Goal: Book appointment/travel/reservation

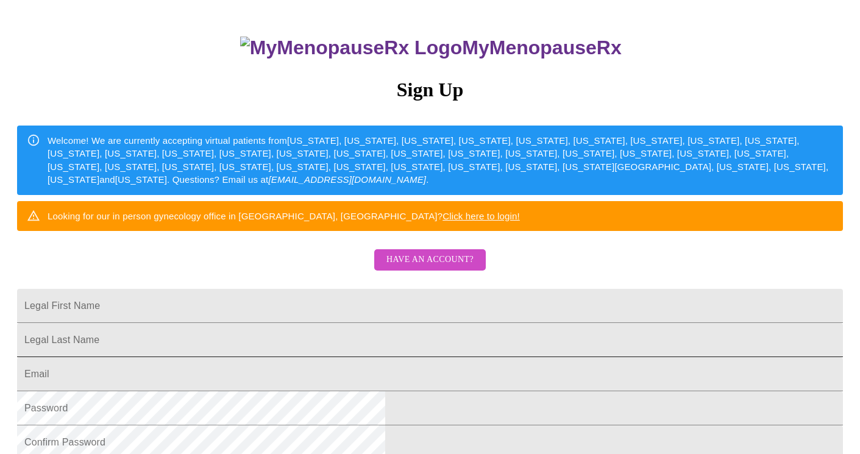
scroll to position [85, 0]
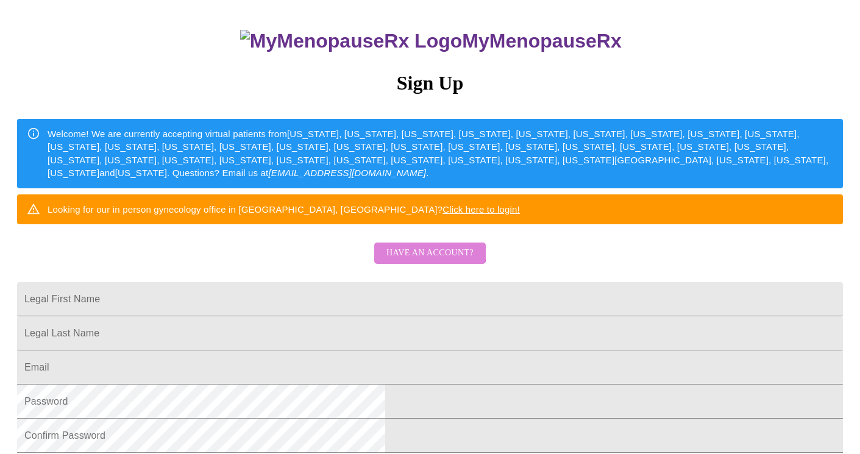
click at [423, 261] on span "Have an account?" at bounding box center [429, 252] width 87 height 15
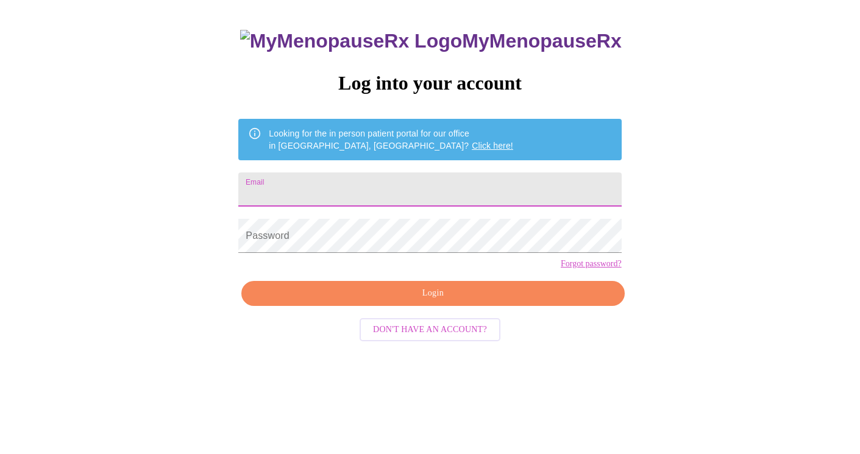
scroll to position [12, 0]
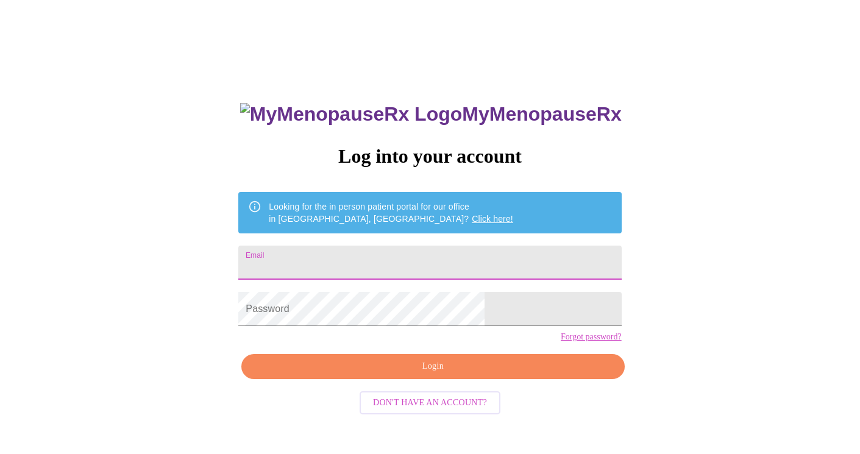
type input "[EMAIL_ADDRESS][DOMAIN_NAME]"
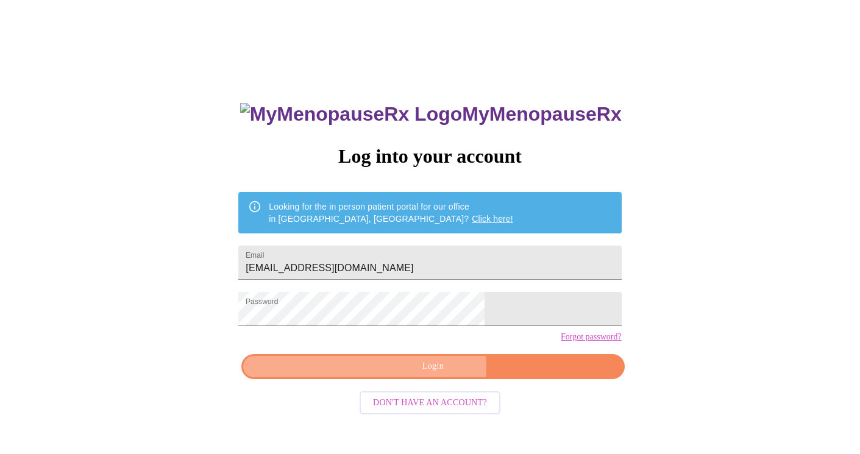
click at [423, 374] on span "Login" at bounding box center [432, 366] width 355 height 15
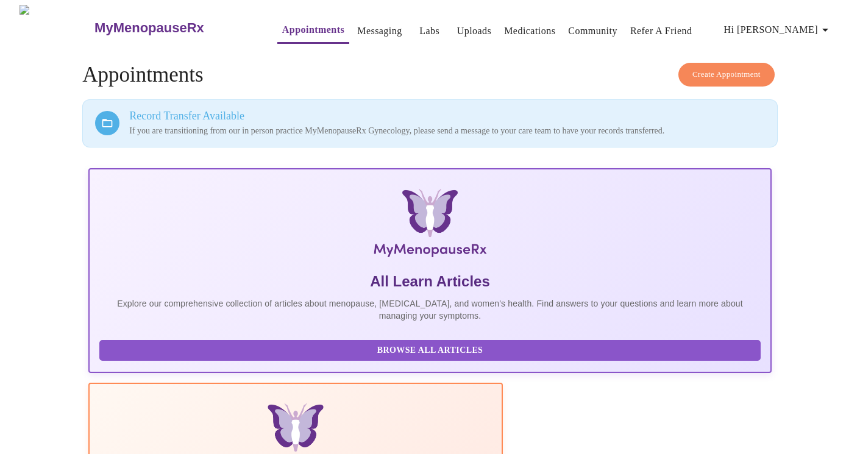
click at [731, 69] on span "Create Appointment" at bounding box center [726, 75] width 68 height 14
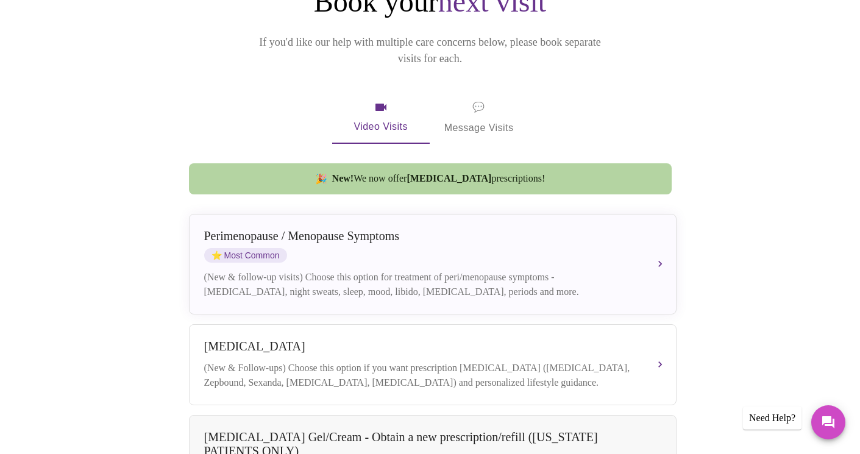
scroll to position [167, 0]
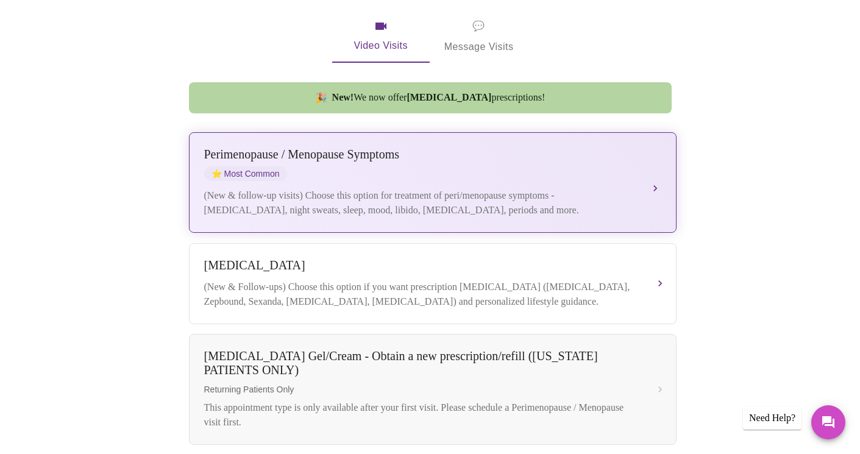
click at [511, 170] on div "[MEDICAL_DATA] / Menopause Symptoms ⭐ Most Common (New & follow-up visits) Choo…" at bounding box center [432, 182] width 457 height 70
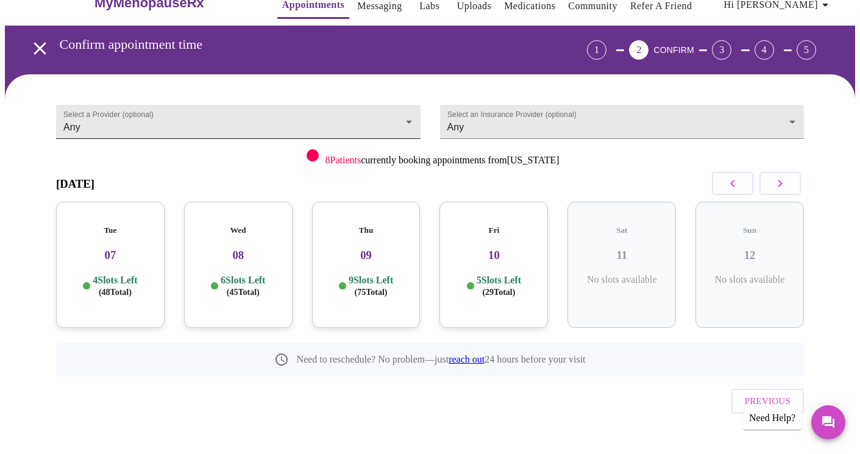
click at [404, 115] on body "MyMenopauseRx Appointments Messaging Labs Uploads Medications Community Refer a…" at bounding box center [430, 227] width 850 height 495
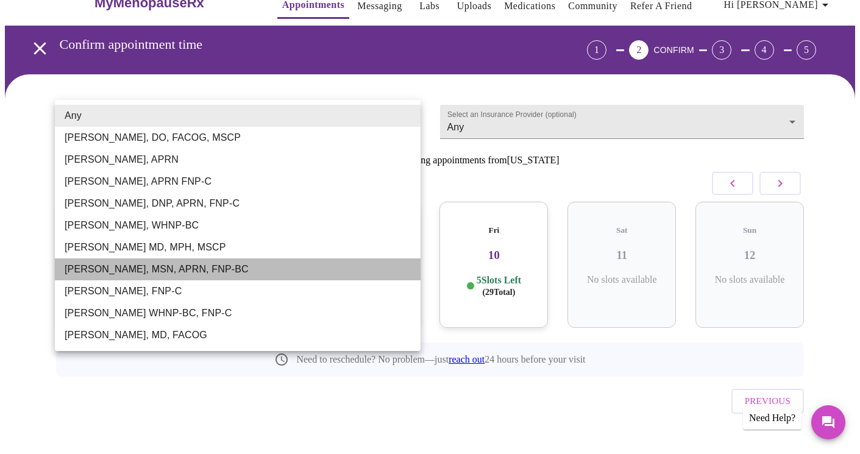
click at [199, 263] on li "[PERSON_NAME], MSN, APRN, FNP-BC" at bounding box center [238, 269] width 366 height 22
type input "[PERSON_NAME], MSN, APRN, FNP-BC"
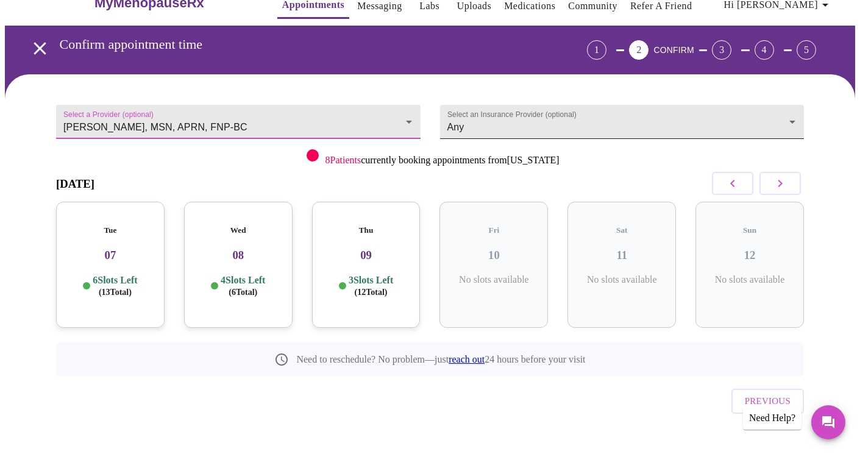
click at [642, 117] on body "MyMenopauseRx Appointments Messaging Labs Uploads Medications Community Refer a…" at bounding box center [430, 227] width 850 height 495
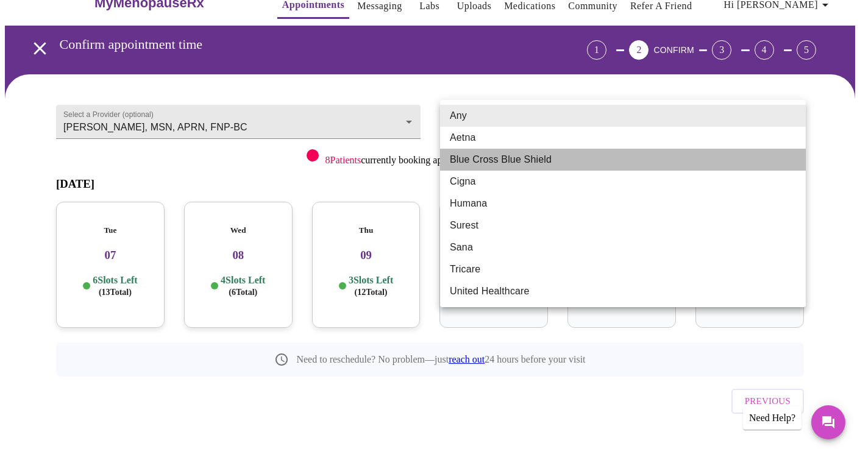
click at [612, 157] on li "Blue Cross Blue Shield" at bounding box center [623, 160] width 366 height 22
type input "Blue Cross Blue Shield"
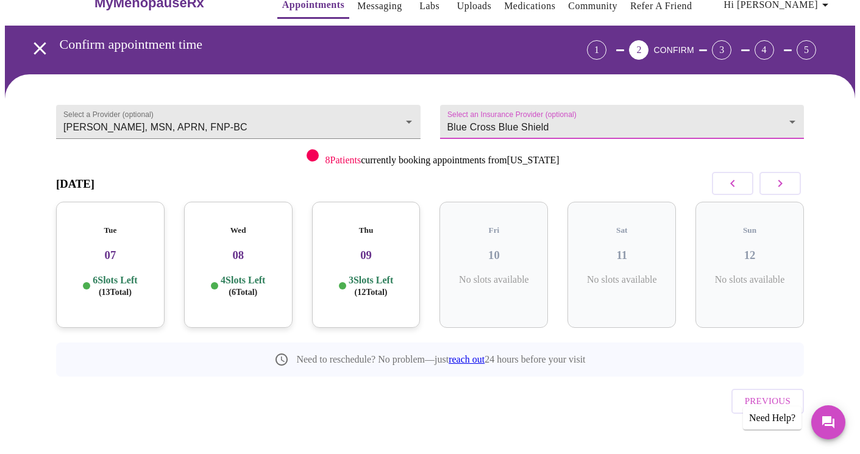
click at [135, 228] on div "Tue 07 6 Slots Left ( 13 Total)" at bounding box center [110, 265] width 108 height 126
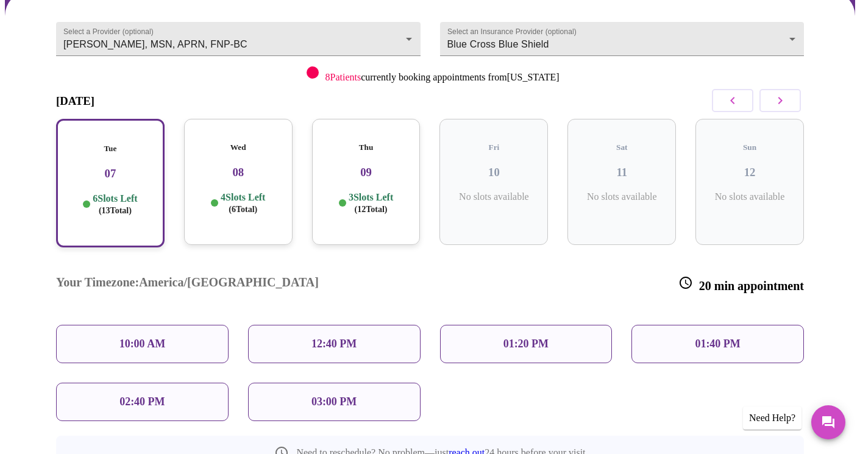
scroll to position [94, 0]
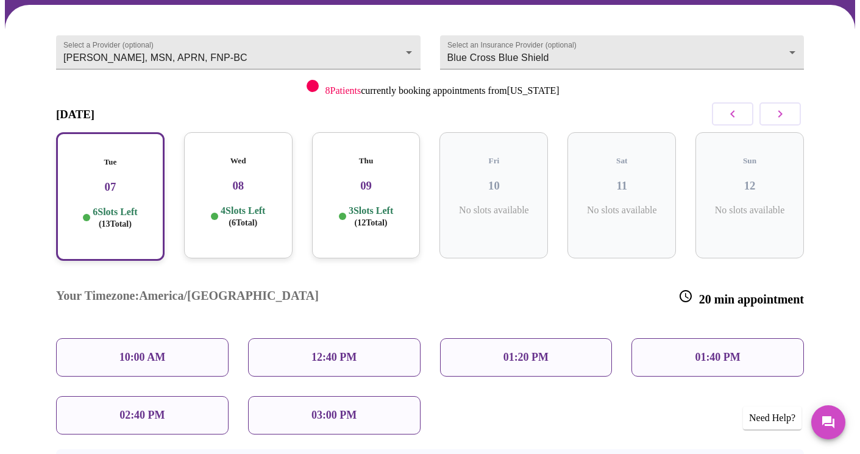
click at [242, 179] on h3 "08" at bounding box center [238, 185] width 89 height 13
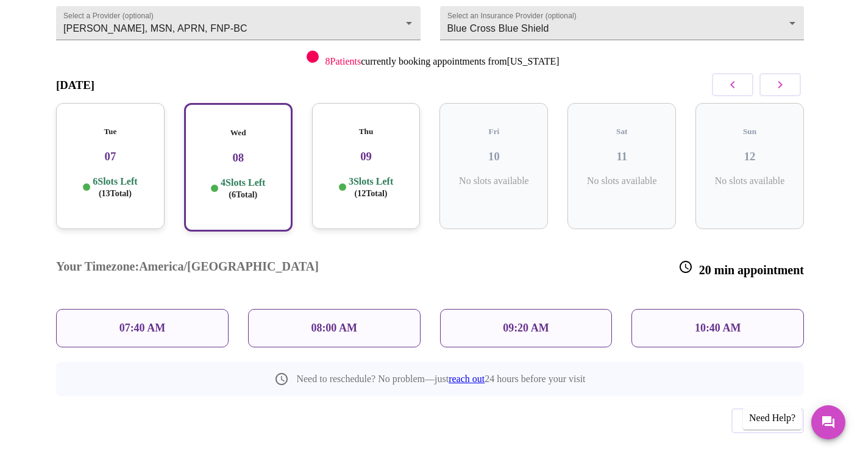
scroll to position [123, 0]
click at [124, 159] on div "Tue 07 6 Slots Left ( 13 Total)" at bounding box center [110, 167] width 108 height 126
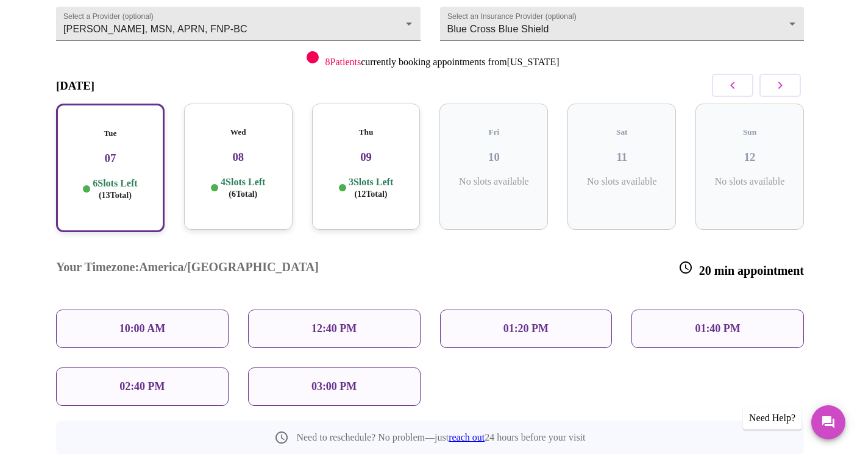
click at [221, 150] on h3 "08" at bounding box center [238, 156] width 89 height 13
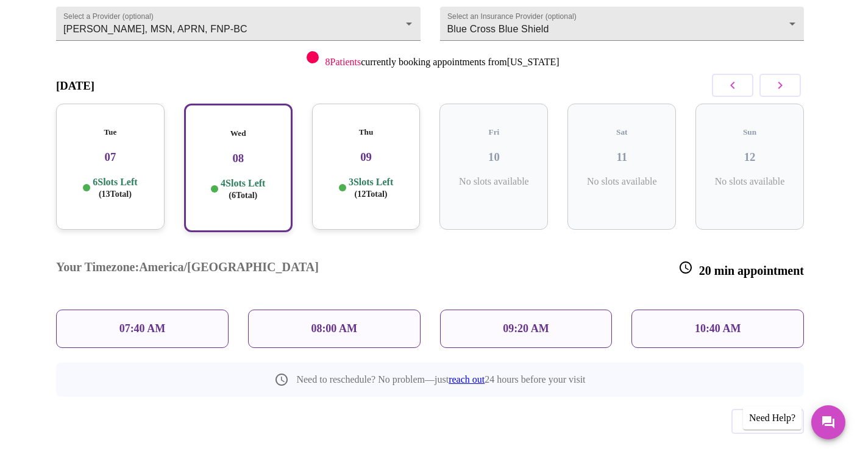
click at [134, 150] on h3 "07" at bounding box center [110, 156] width 89 height 13
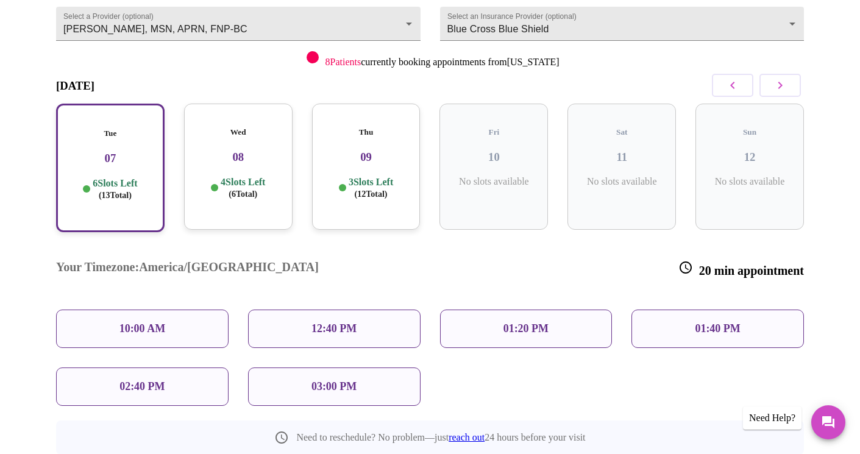
click at [191, 309] on div "10:00 AM" at bounding box center [142, 328] width 172 height 38
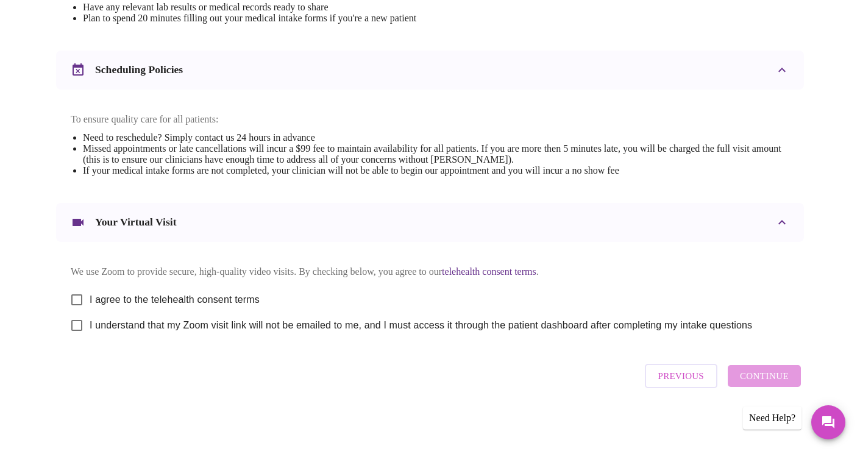
scroll to position [429, 0]
click at [76, 295] on input "I agree to the telehealth consent terms" at bounding box center [77, 300] width 26 height 26
checkbox input "true"
click at [77, 325] on input "I understand that my Zoom visit link will not be emailed to me, and I must acce…" at bounding box center [77, 326] width 26 height 26
checkbox input "true"
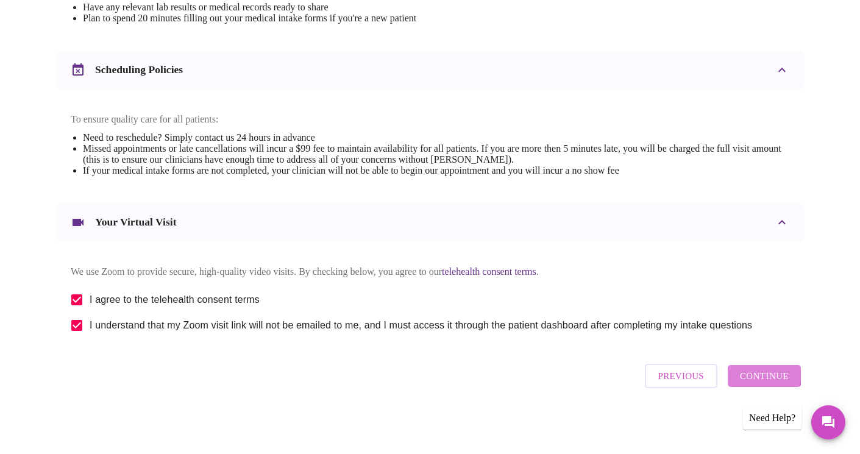
click at [763, 378] on span "Continue" at bounding box center [764, 376] width 49 height 16
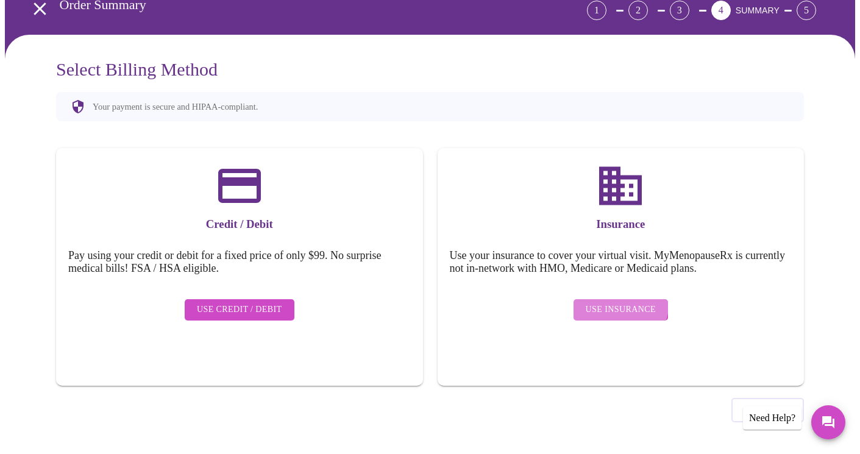
click at [618, 299] on button "Use Insurance" at bounding box center [620, 309] width 94 height 21
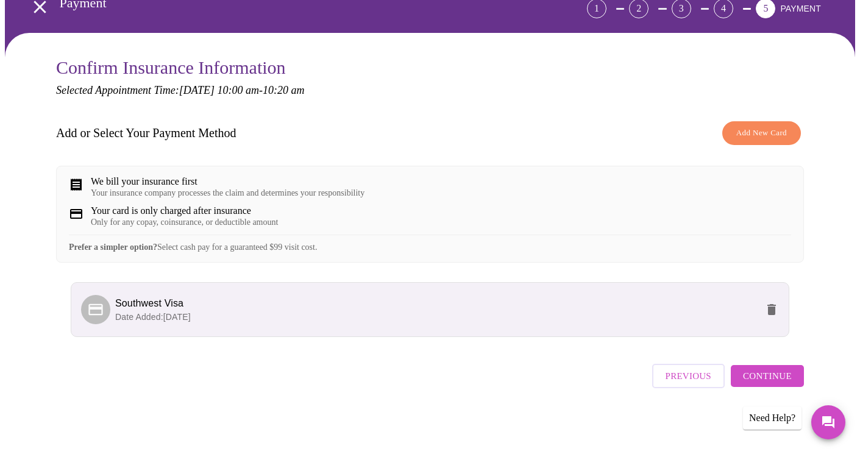
scroll to position [76, 0]
click at [768, 382] on span "Continue" at bounding box center [767, 376] width 49 height 16
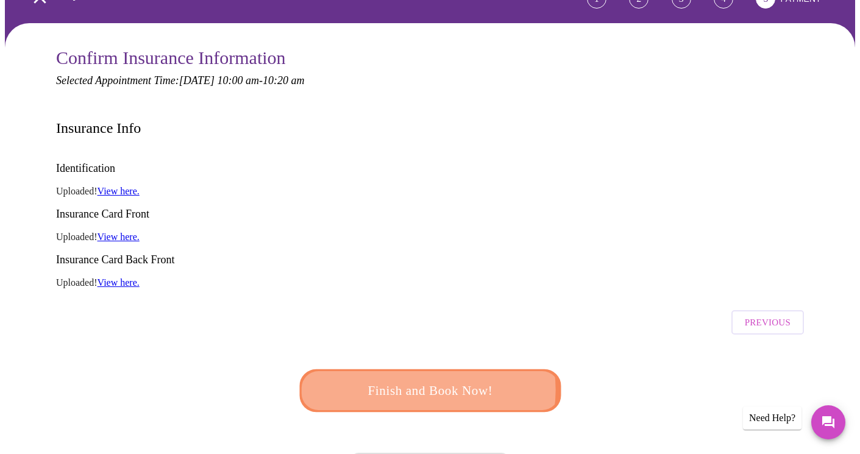
click at [425, 380] on span "Finish and Book Now!" at bounding box center [429, 391] width 225 height 23
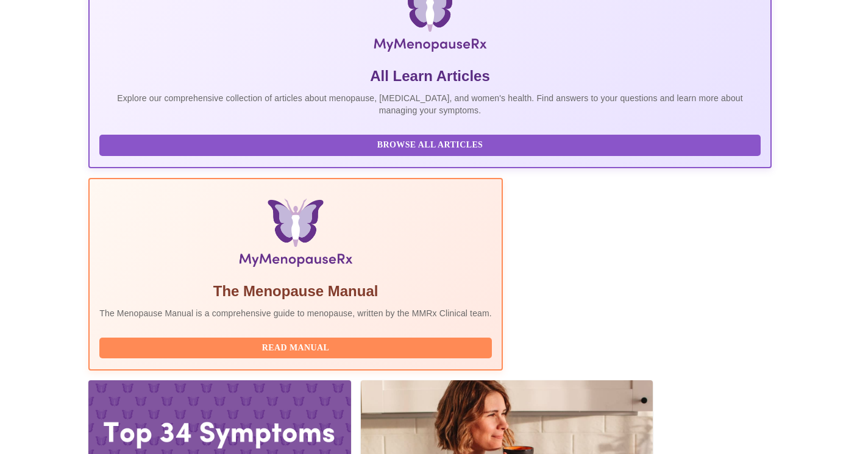
scroll to position [274, 0]
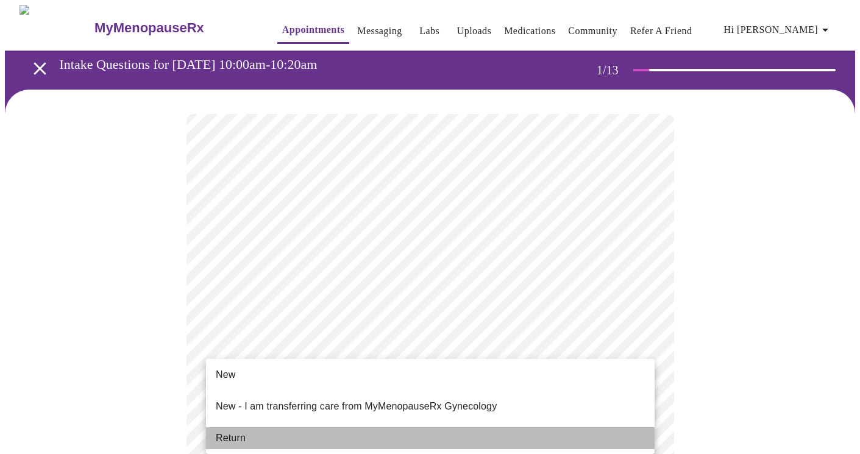
click at [272, 430] on li "Return" at bounding box center [430, 438] width 448 height 22
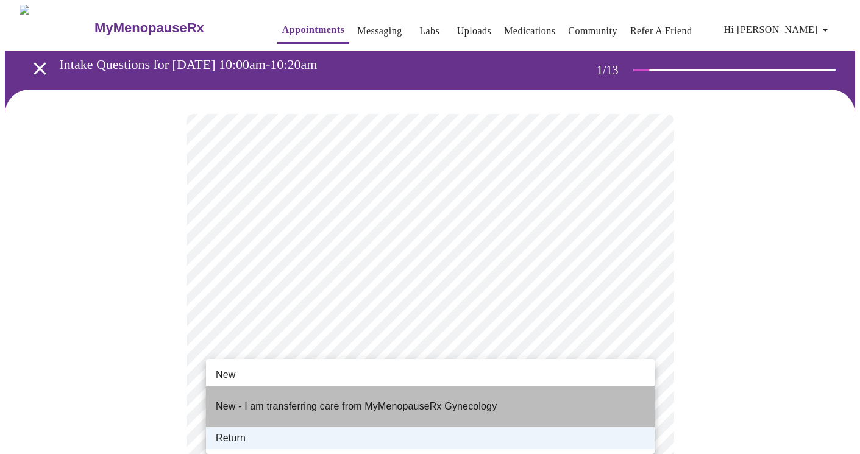
click at [521, 398] on li "New - I am transferring care from MyMenopauseRx Gynecology" at bounding box center [430, 406] width 448 height 41
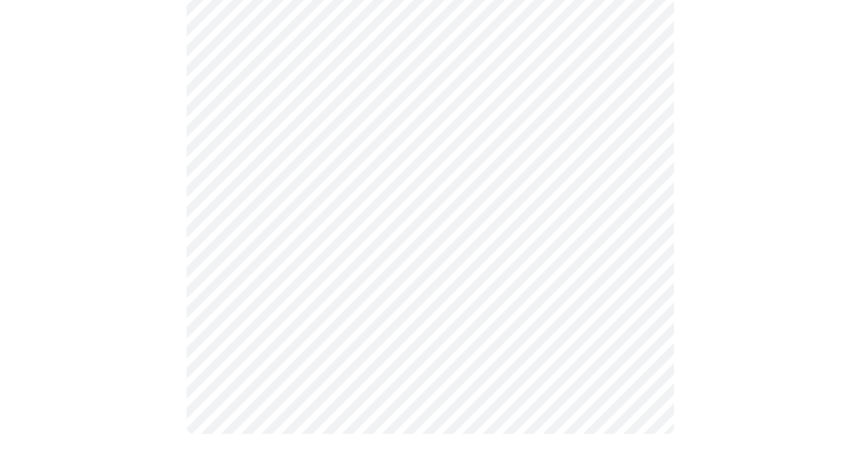
scroll to position [651, 0]
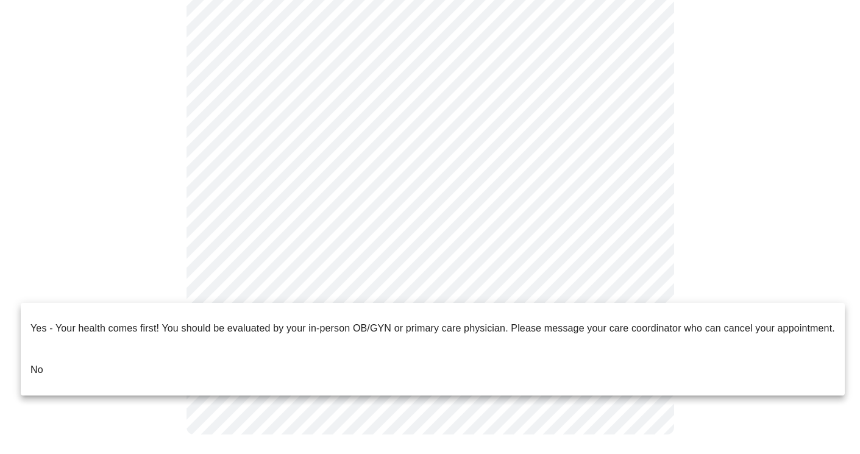
click at [616, 349] on li "No" at bounding box center [433, 369] width 824 height 41
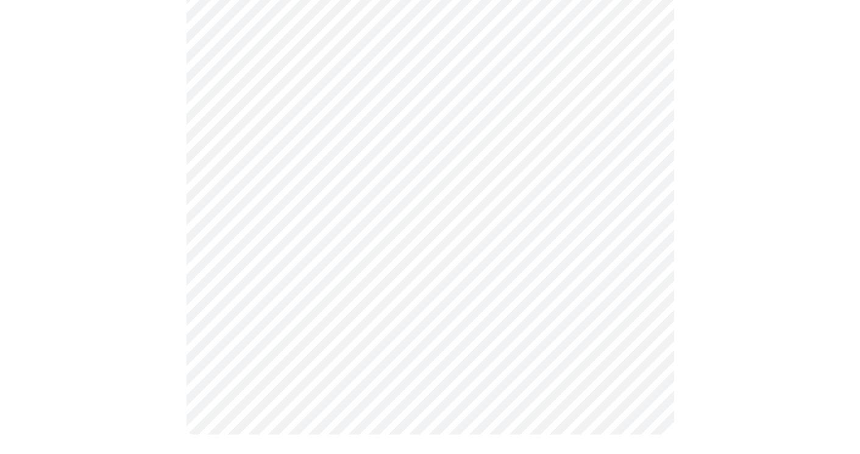
scroll to position [0, 0]
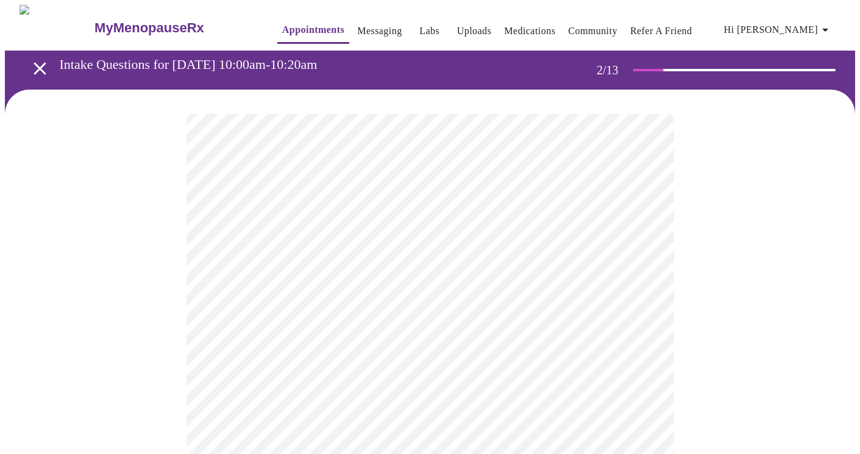
click at [526, 255] on body "MyMenopauseRx Appointments Messaging Labs Uploads Medications Community Refer a…" at bounding box center [430, 370] width 850 height 730
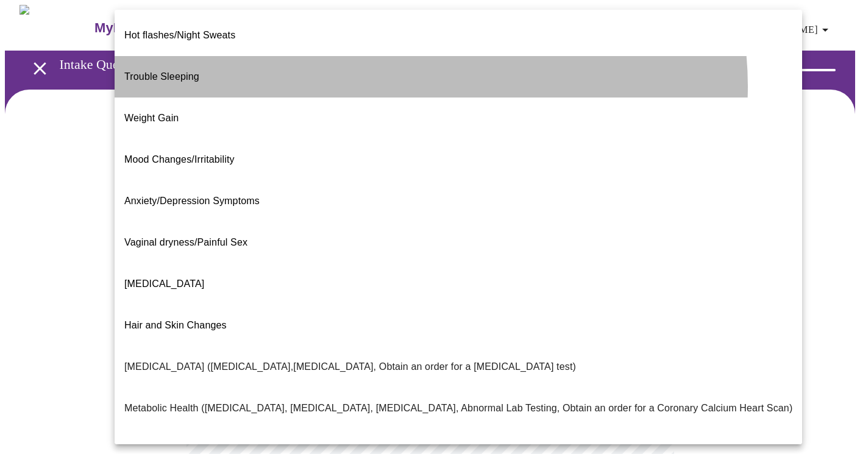
click at [420, 76] on li "Trouble Sleeping" at bounding box center [458, 76] width 687 height 41
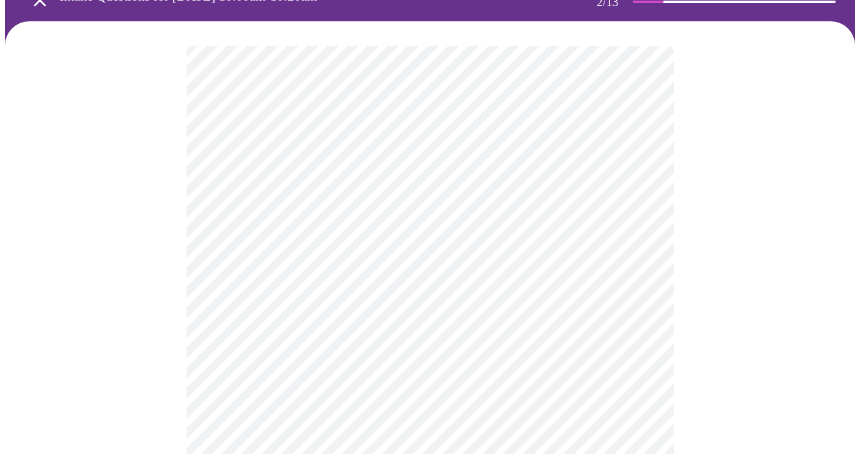
scroll to position [69, 0]
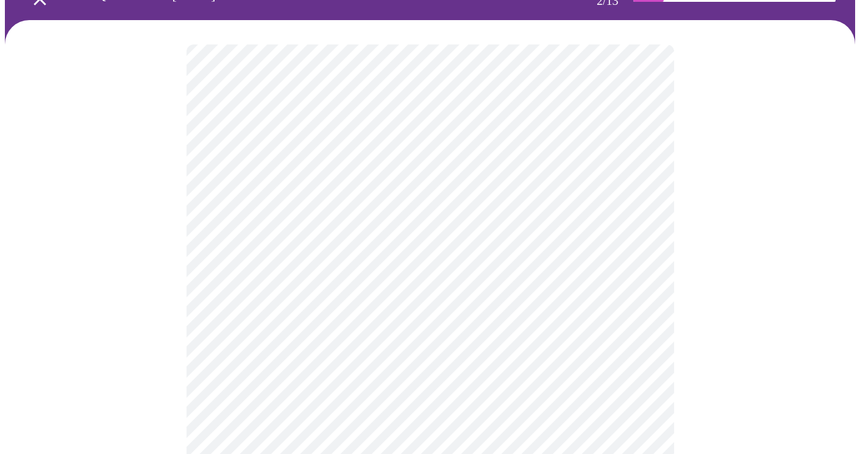
click at [634, 305] on body "MyMenopauseRx Appointments Messaging Labs Uploads Medications Community Refer a…" at bounding box center [430, 297] width 850 height 724
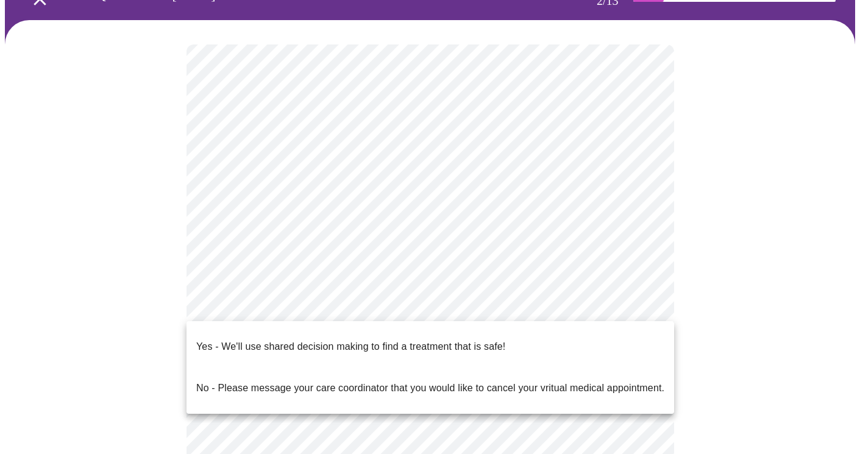
click at [626, 334] on li "Yes - We'll use shared decision making to find a treatment that is safe!" at bounding box center [429, 346] width 487 height 41
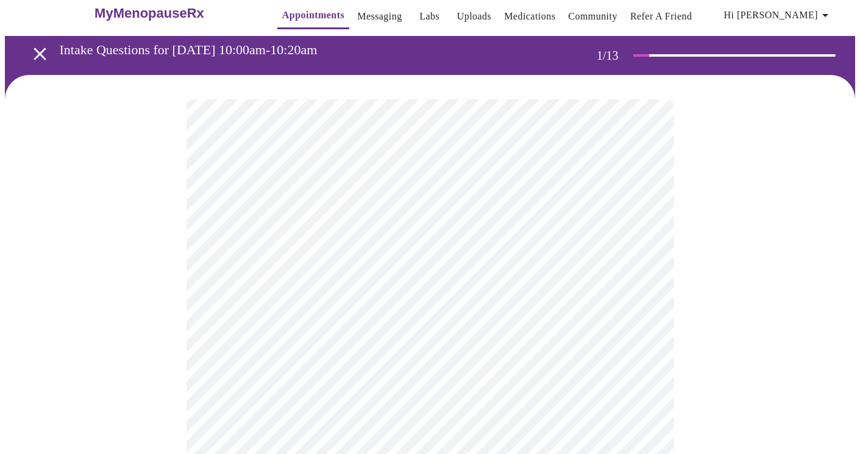
scroll to position [7, 0]
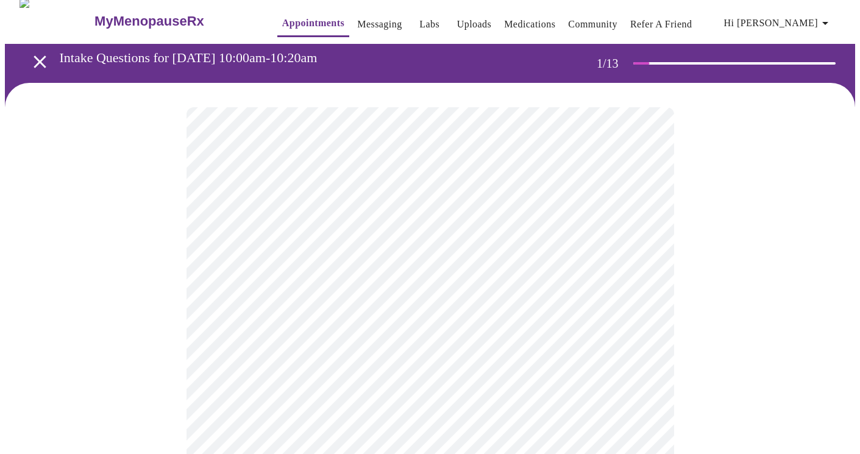
click at [38, 55] on icon "open drawer" at bounding box center [39, 61] width 21 height 21
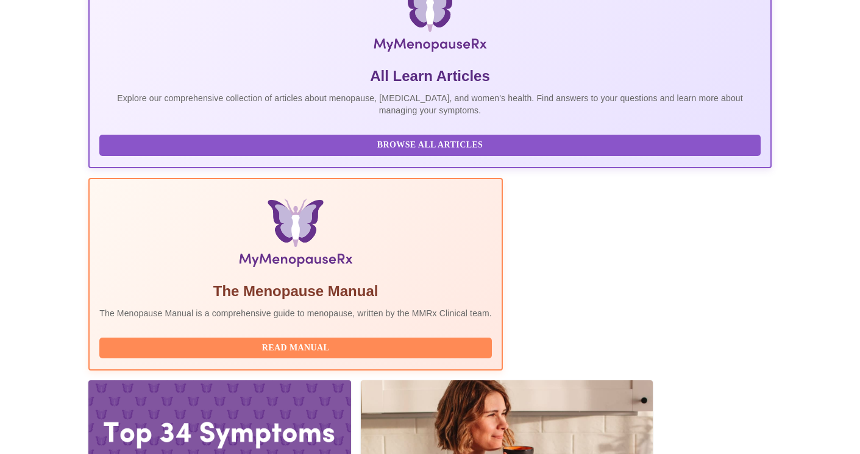
scroll to position [274, 0]
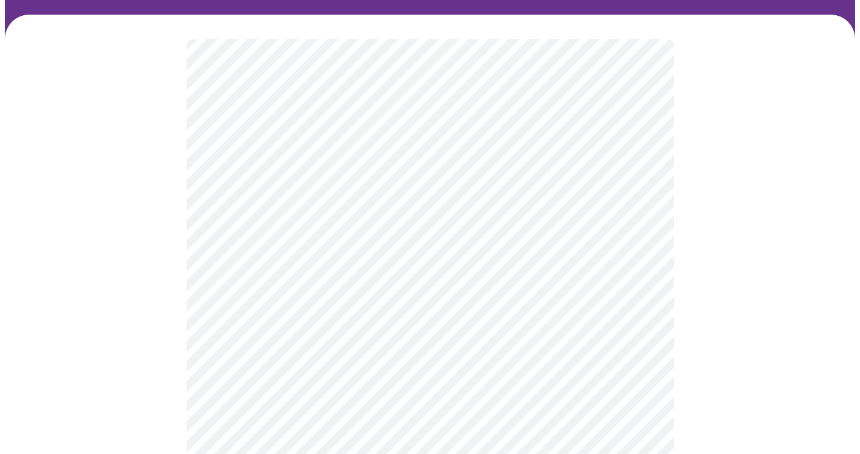
scroll to position [98, 0]
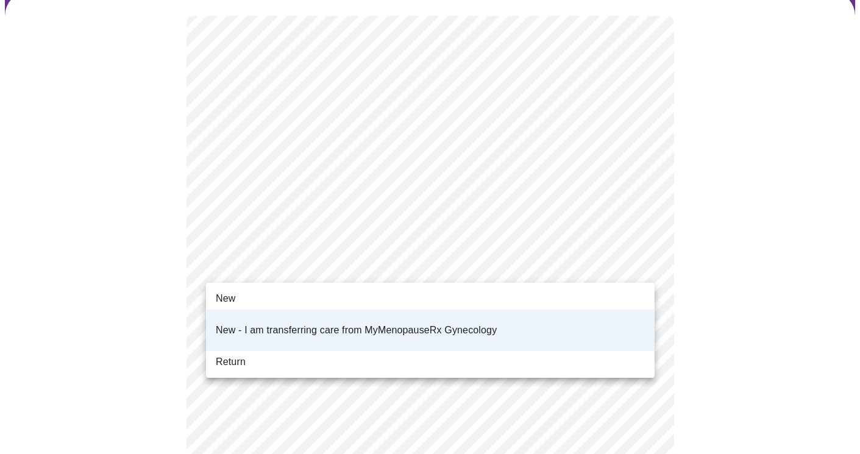
click at [640, 260] on body "MyMenopauseRx Appointments Messaging Labs Uploads Medications Community Refer a…" at bounding box center [430, 456] width 850 height 1098
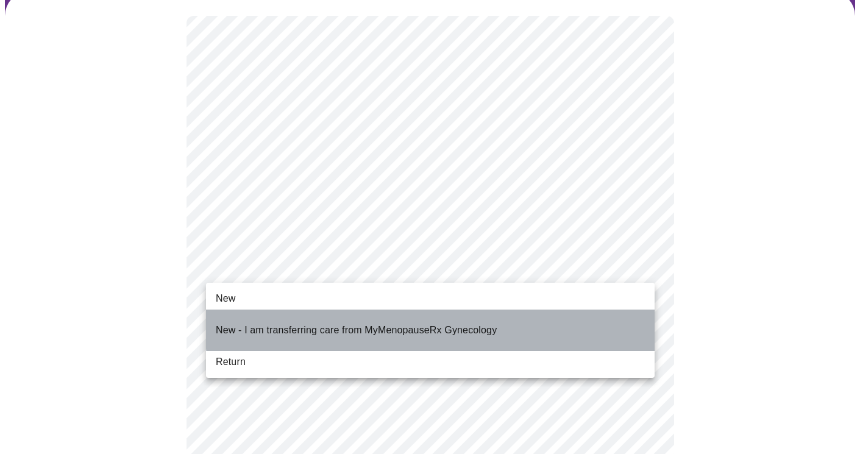
click at [487, 323] on p "New - I am transferring care from MyMenopauseRx Gynecology" at bounding box center [356, 330] width 281 height 15
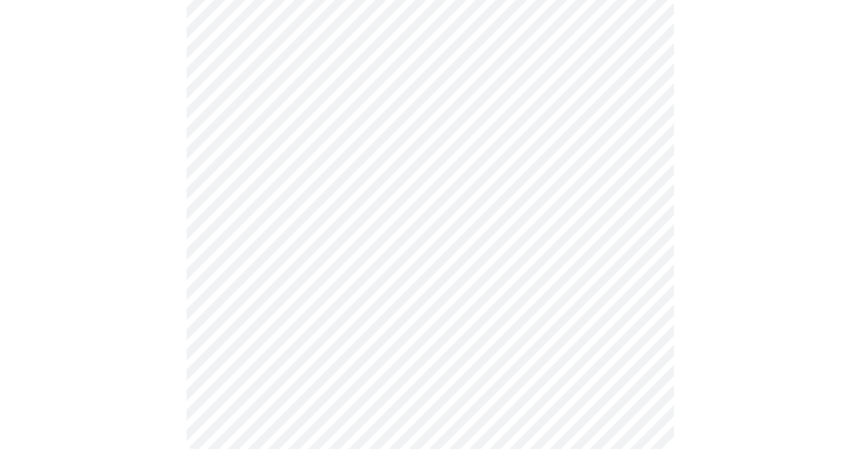
scroll to position [0, 0]
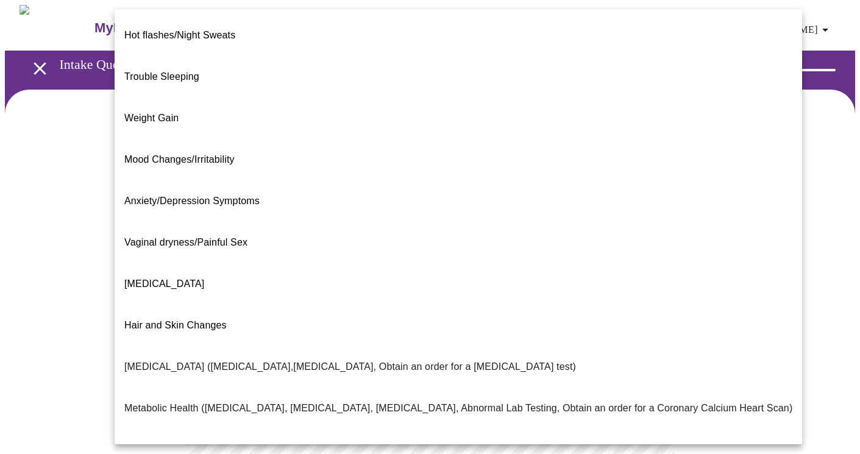
click at [643, 248] on body "MyMenopauseRx Appointments Messaging Labs Uploads Medications Community Refer a…" at bounding box center [430, 370] width 850 height 730
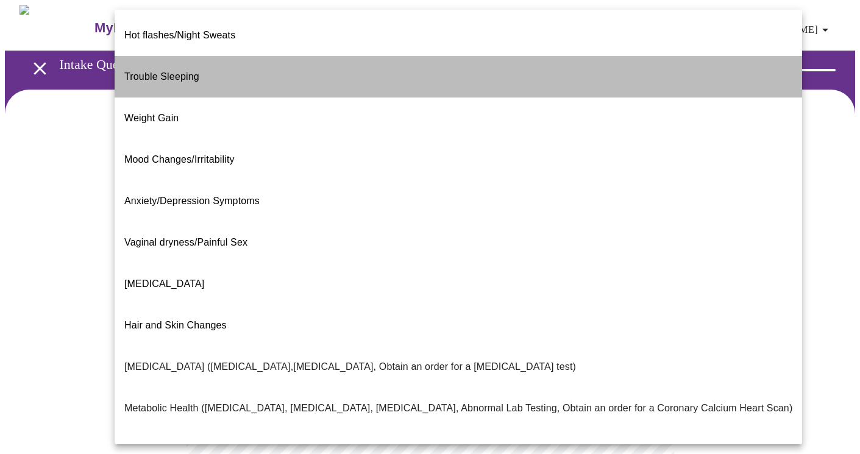
click at [612, 57] on li "Trouble Sleeping" at bounding box center [458, 76] width 687 height 41
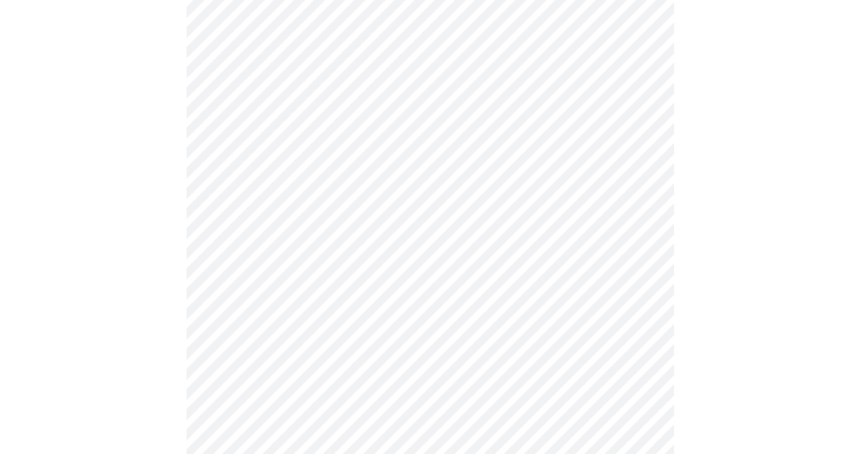
scroll to position [191, 0]
click at [635, 184] on body "MyMenopauseRx Appointments Messaging Labs Uploads Medications Community Refer a…" at bounding box center [430, 176] width 850 height 724
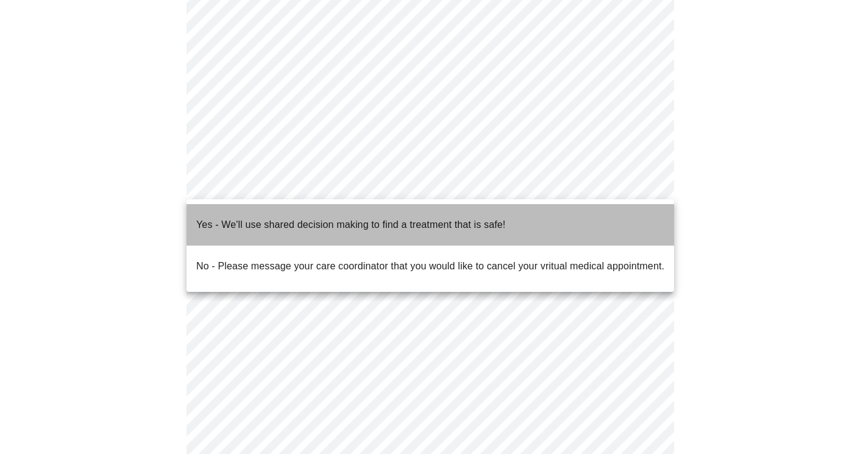
click at [627, 213] on li "Yes - We'll use shared decision making to find a treatment that is safe!" at bounding box center [429, 224] width 487 height 41
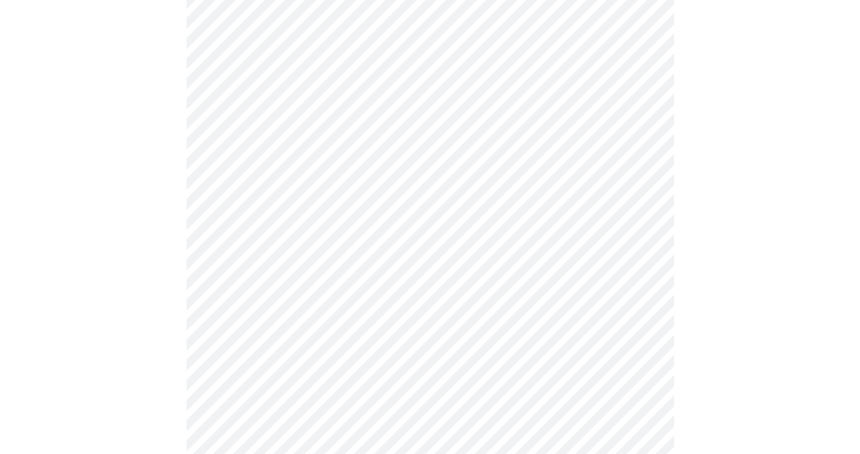
scroll to position [0, 0]
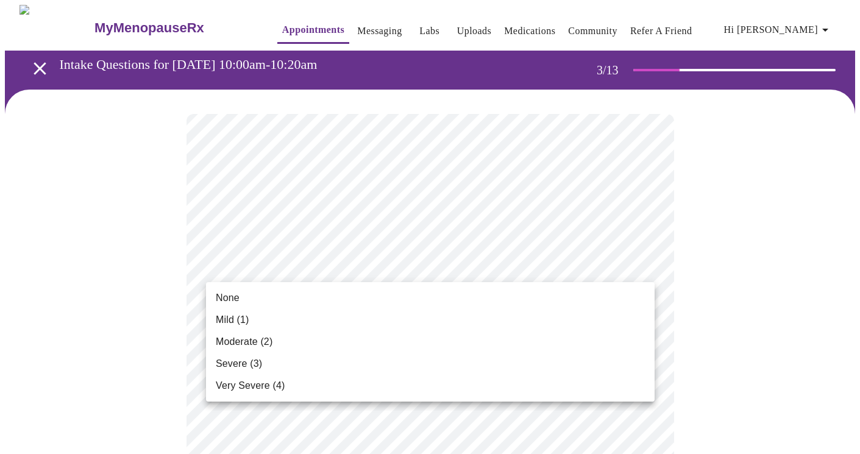
click at [595, 316] on li "Mild (1)" at bounding box center [430, 320] width 448 height 22
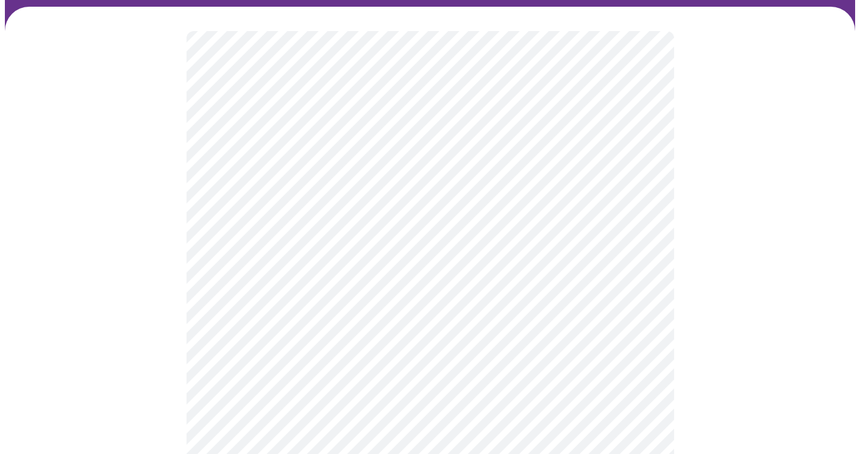
scroll to position [104, 0]
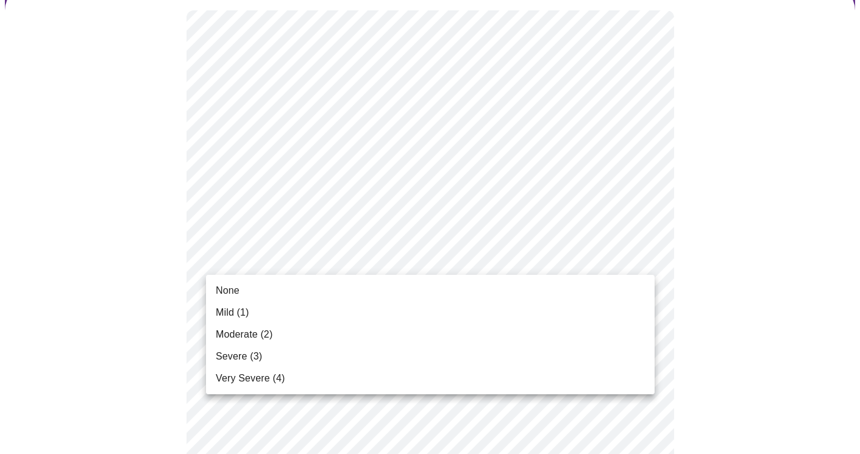
click at [621, 292] on li "None" at bounding box center [430, 291] width 448 height 22
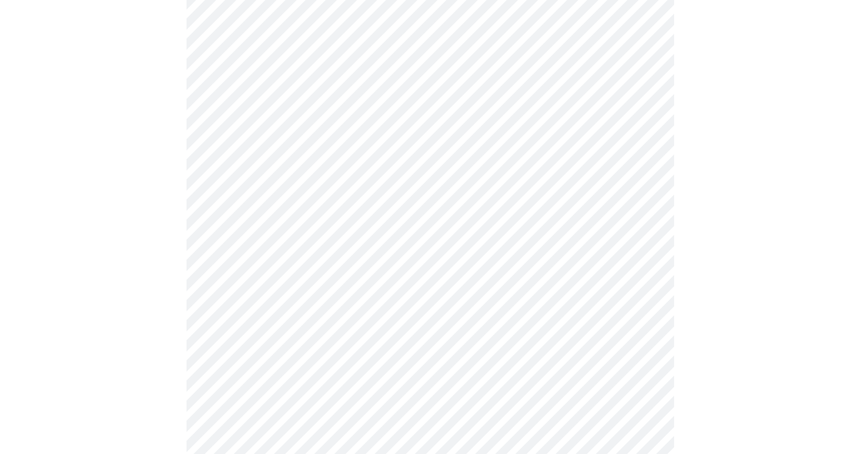
scroll to position [209, 0]
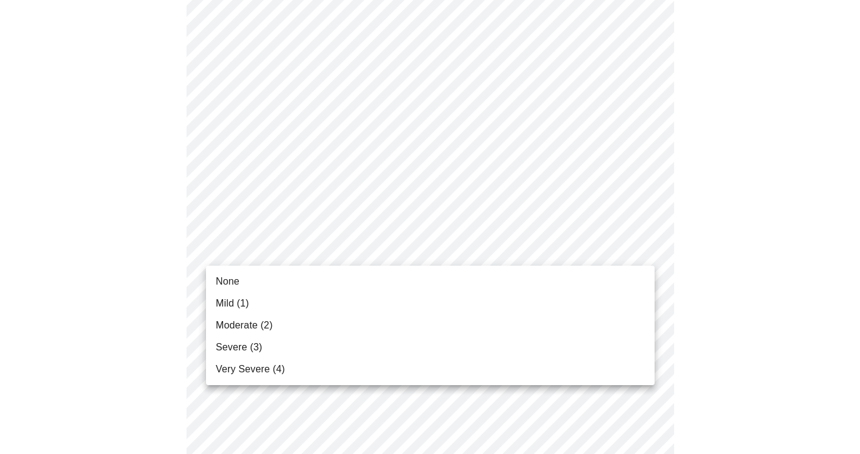
click at [624, 352] on li "Severe (3)" at bounding box center [430, 347] width 448 height 22
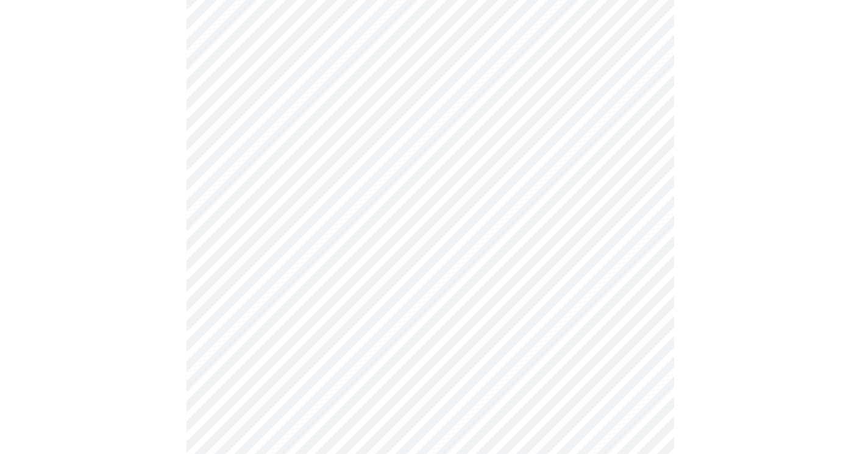
scroll to position [298, 0]
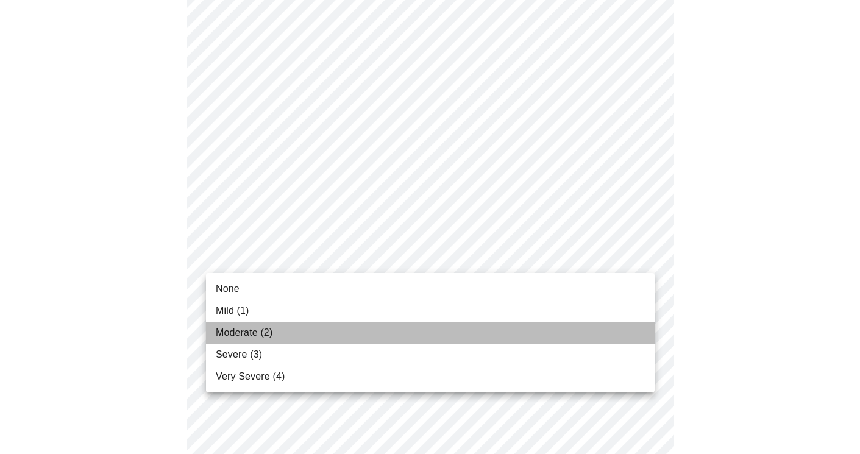
click at [625, 331] on li "Moderate (2)" at bounding box center [430, 333] width 448 height 22
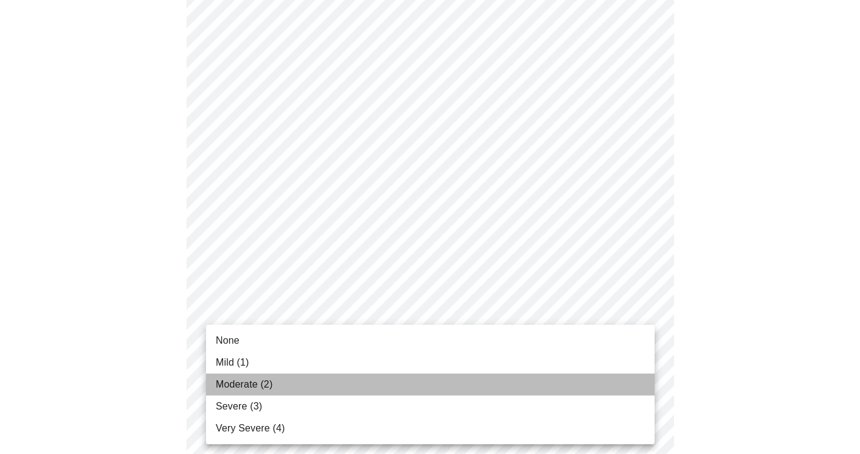
click at [629, 378] on li "Moderate (2)" at bounding box center [430, 384] width 448 height 22
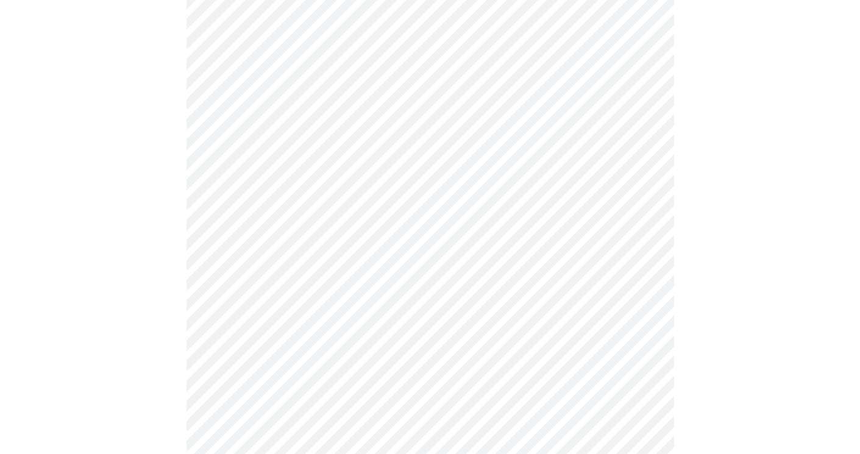
scroll to position [458, 0]
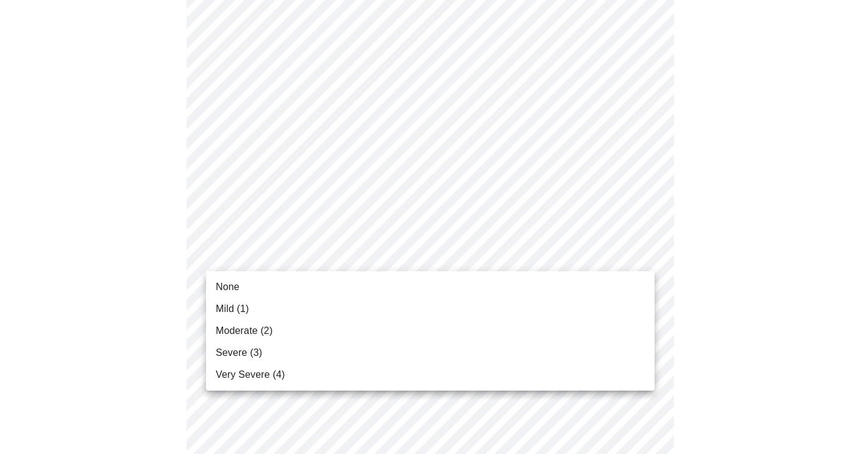
click at [641, 257] on body "MyMenopauseRx Appointments Messaging Labs Uploads Medications Community Refer a…" at bounding box center [430, 312] width 850 height 1531
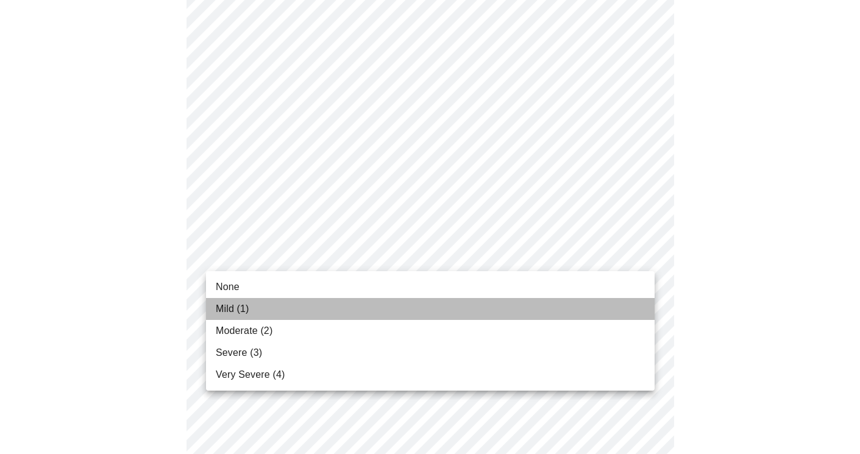
click at [632, 302] on li "Mild (1)" at bounding box center [430, 309] width 448 height 22
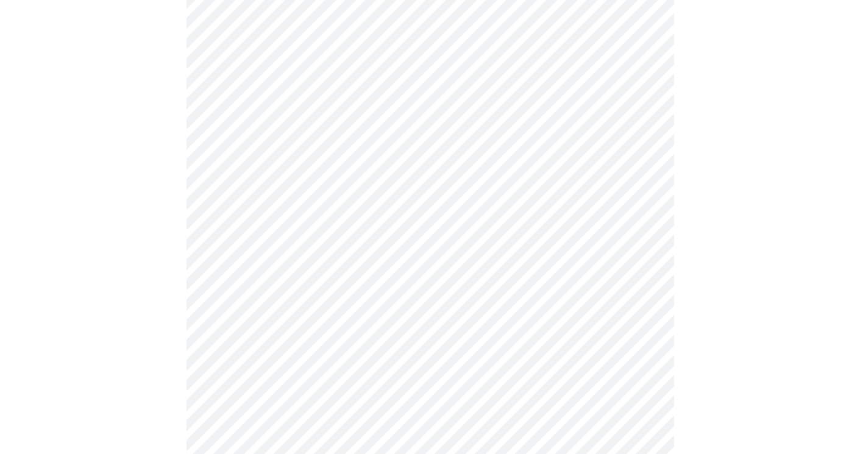
click at [644, 253] on body "MyMenopauseRx Appointments Messaging Labs Uploads Medications Community Refer a…" at bounding box center [430, 304] width 850 height 1515
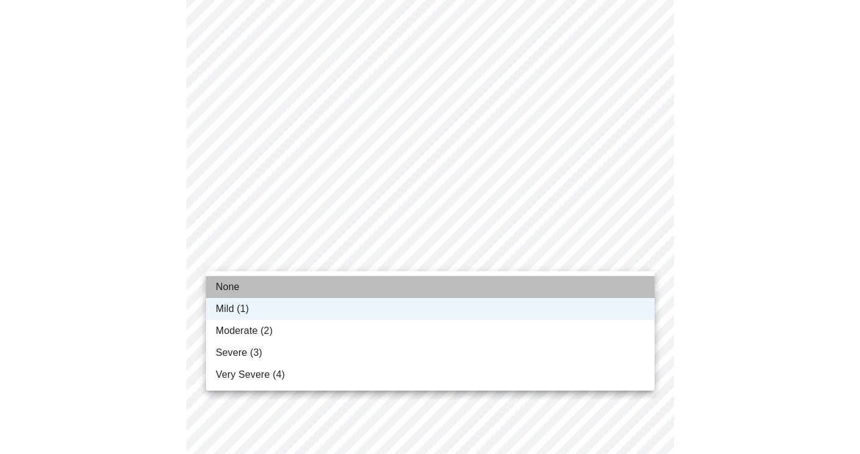
click at [630, 280] on li "None" at bounding box center [430, 287] width 448 height 22
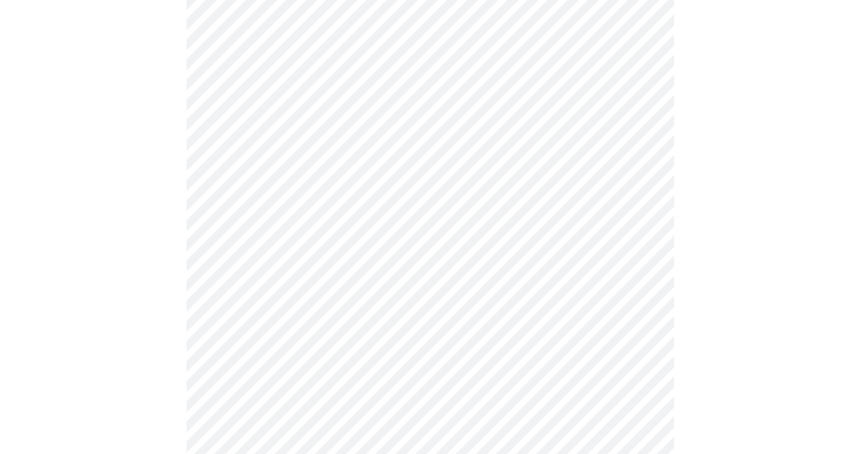
scroll to position [585, 0]
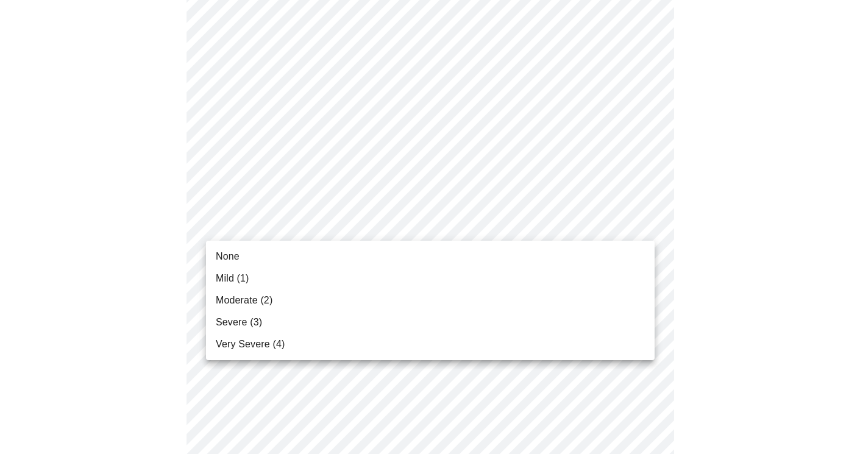
click at [643, 226] on body "MyMenopauseRx Appointments Messaging Labs Uploads Medications Community Refer a…" at bounding box center [430, 177] width 850 height 1515
click at [632, 300] on li "Moderate (2)" at bounding box center [430, 300] width 448 height 22
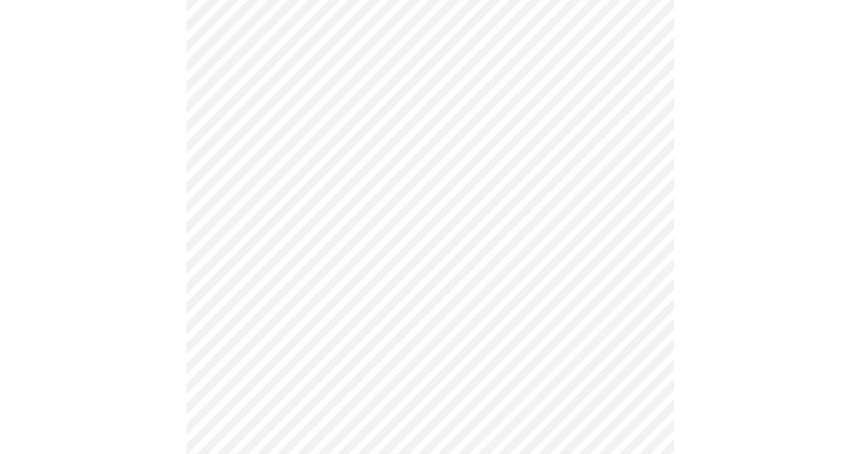
scroll to position [720, 0]
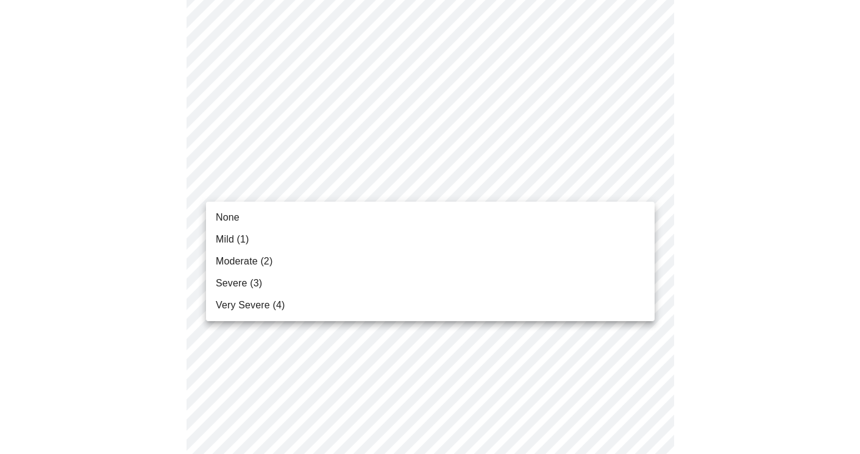
click at [643, 188] on body "MyMenopauseRx Appointments Messaging Labs Uploads Medications Community Refer a…" at bounding box center [430, 34] width 850 height 1499
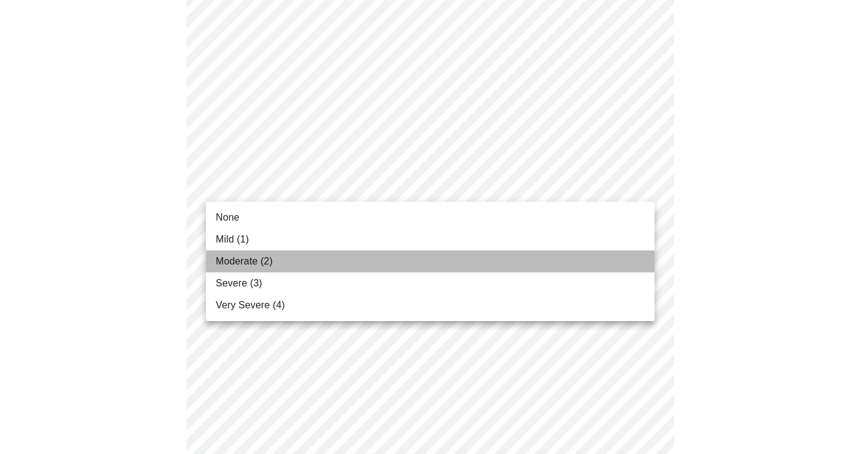
click at [629, 258] on li "Moderate (2)" at bounding box center [430, 261] width 448 height 22
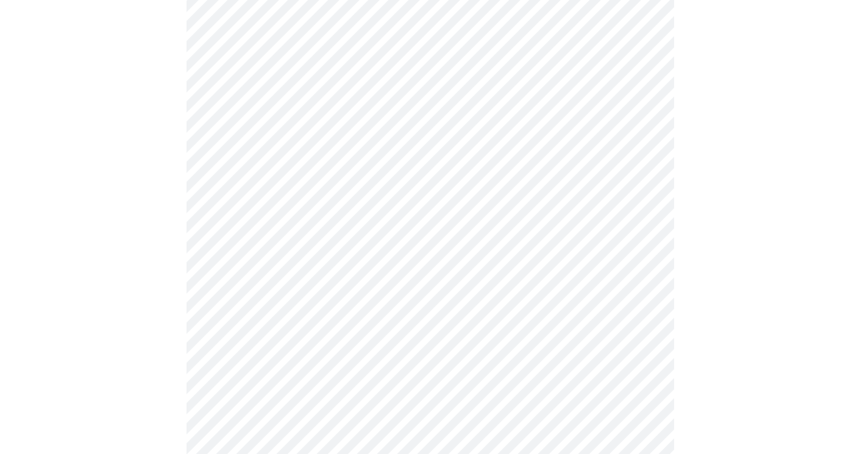
scroll to position [752, 0]
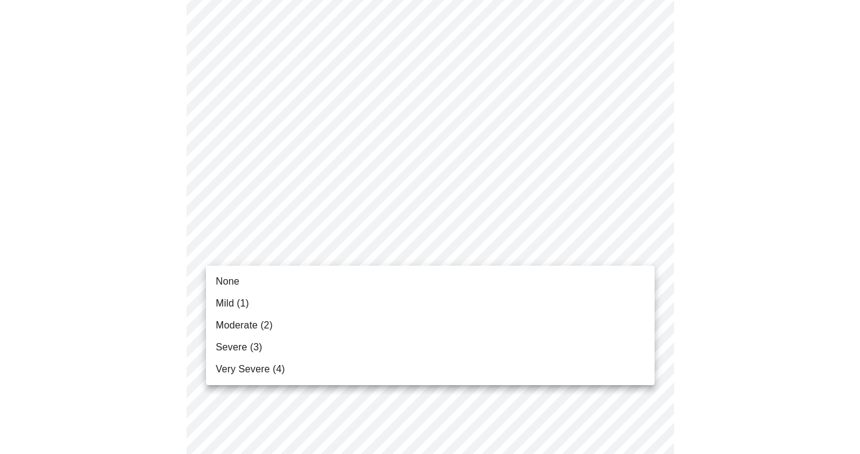
click at [628, 316] on li "Moderate (2)" at bounding box center [430, 325] width 448 height 22
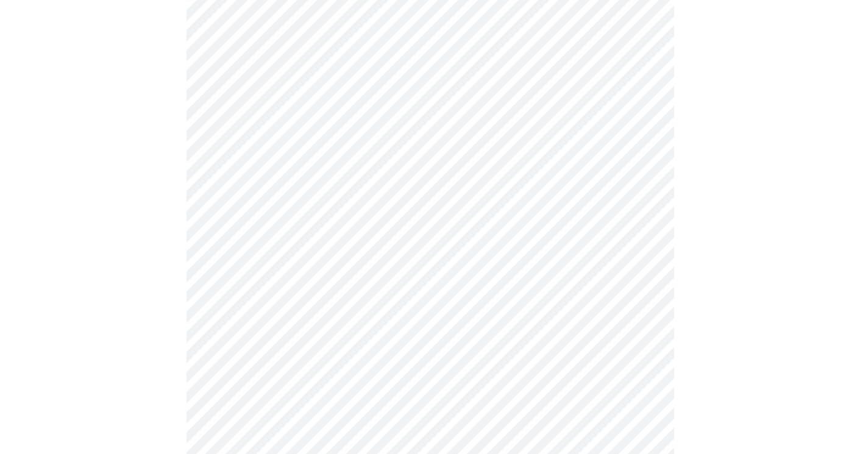
scroll to position [899, 0]
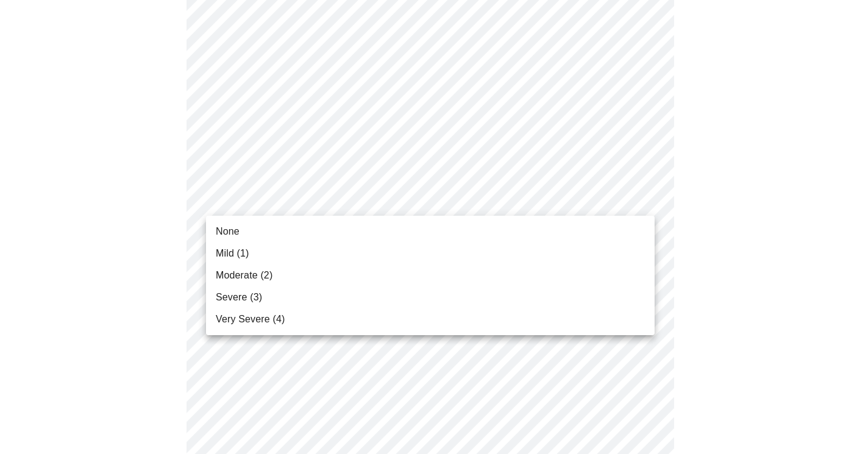
click at [634, 222] on li "None" at bounding box center [430, 232] width 448 height 22
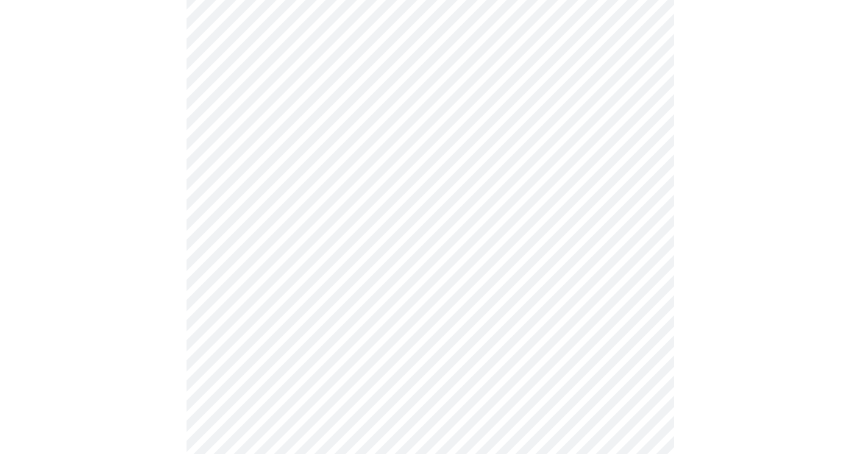
scroll to position [935, 0]
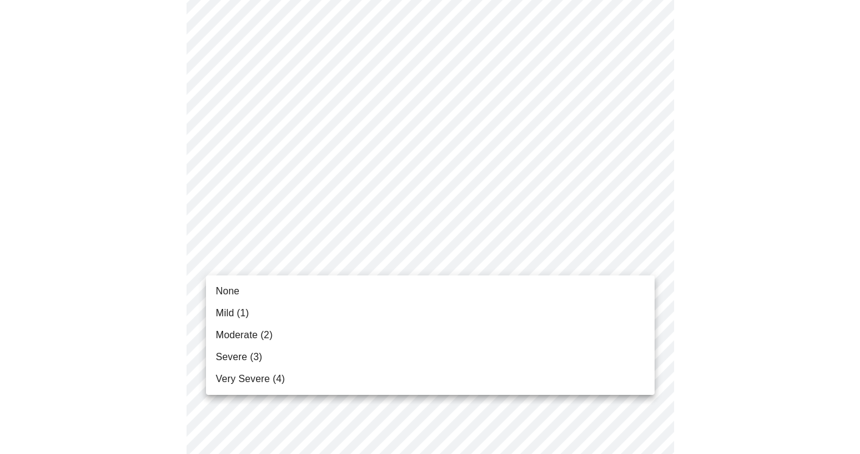
click at [634, 286] on li "None" at bounding box center [430, 291] width 448 height 22
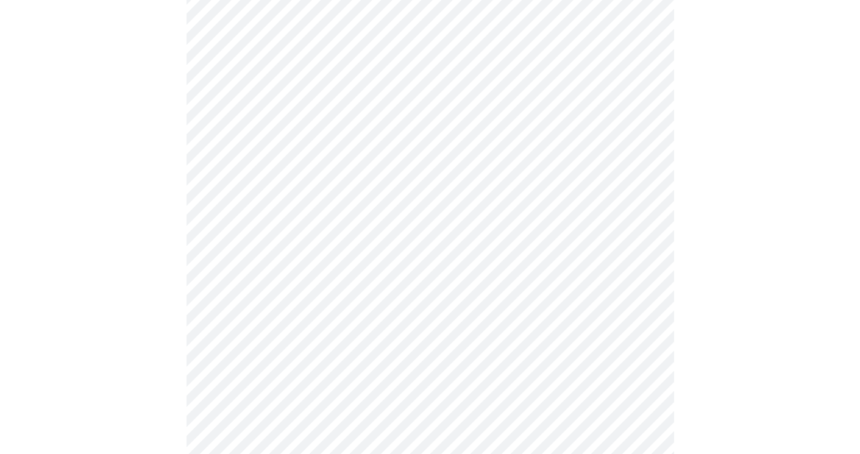
scroll to position [500, 0]
click at [630, 242] on body "MyMenopauseRx Appointments Messaging Labs Uploads Medications Community Refer a…" at bounding box center [430, 104] width 850 height 1199
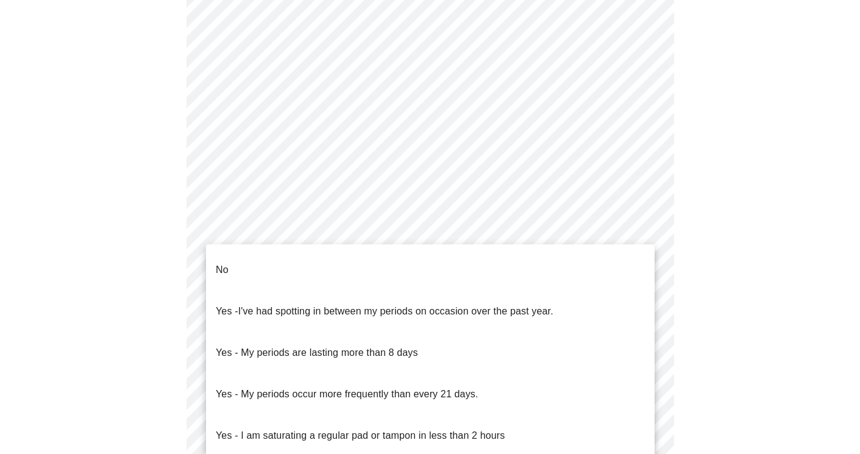
click at [616, 269] on li "No" at bounding box center [430, 269] width 448 height 41
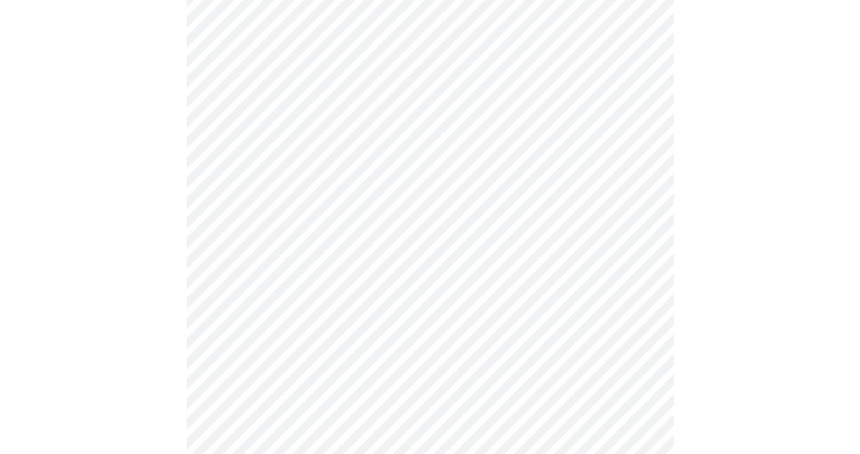
click at [640, 325] on body "MyMenopauseRx Appointments Messaging Labs Uploads Medications Community Refer a…" at bounding box center [430, 101] width 850 height 1193
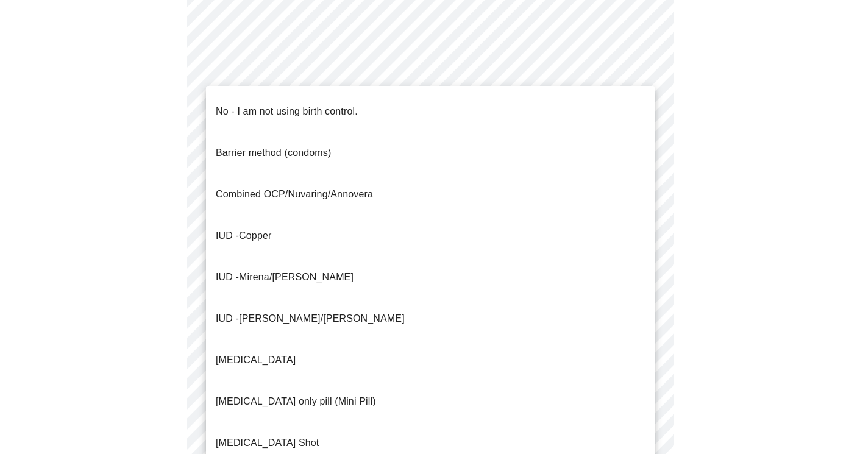
click at [588, 256] on li "IUD - Mirena/[PERSON_NAME]" at bounding box center [430, 276] width 448 height 41
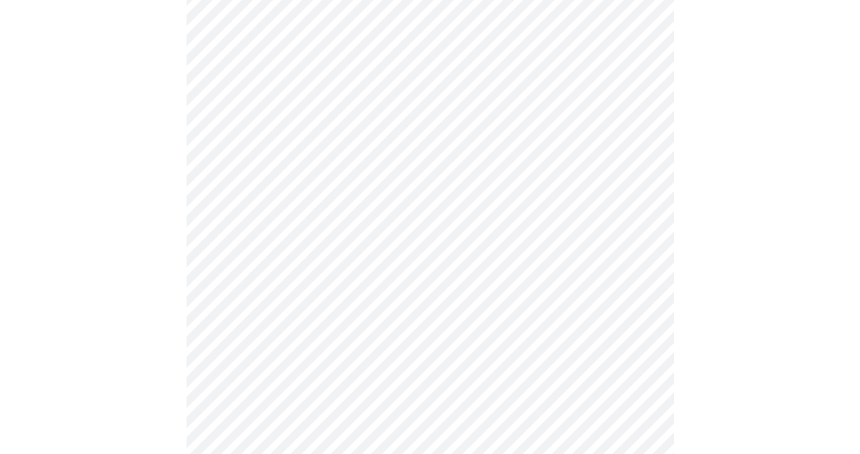
scroll to position [655, 0]
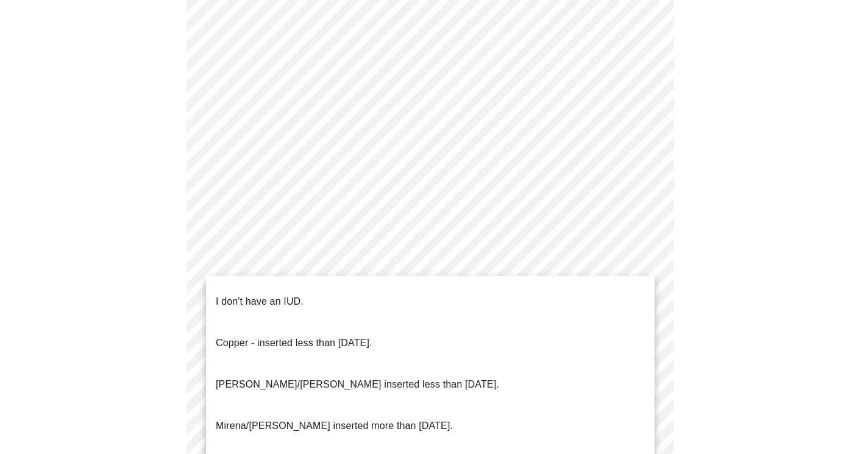
click at [632, 405] on li "Mirena/[PERSON_NAME] inserted more than [DATE]." at bounding box center [430, 425] width 448 height 41
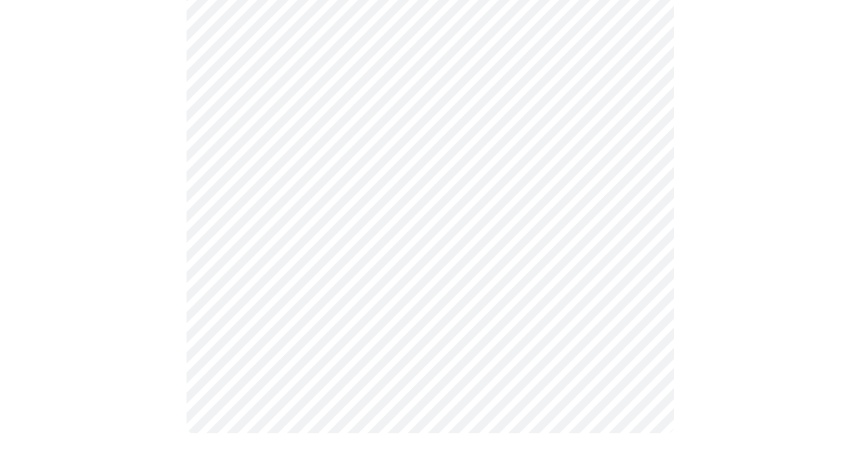
scroll to position [726, 0]
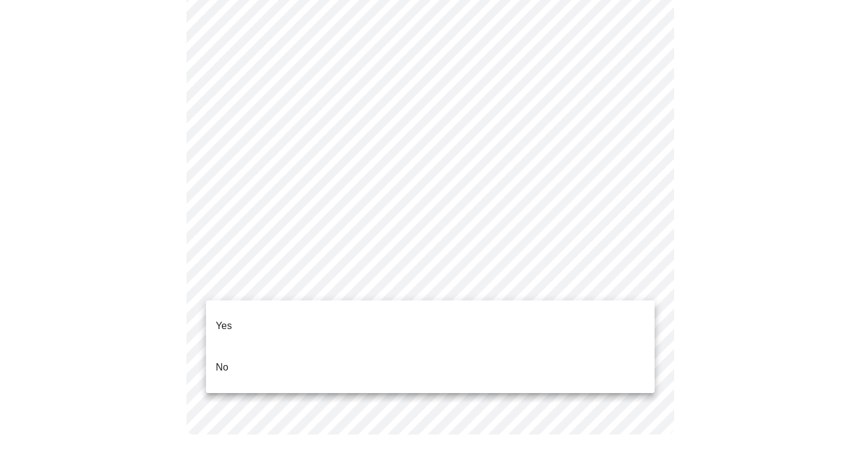
click at [630, 314] on li "Yes" at bounding box center [430, 325] width 448 height 41
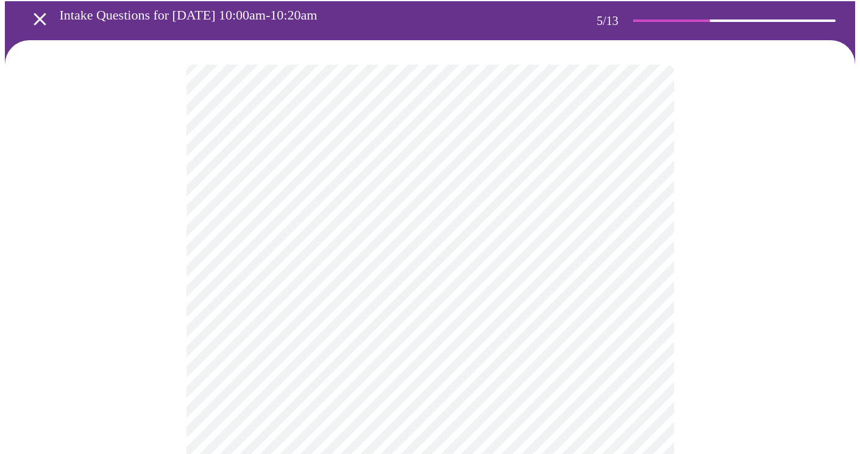
scroll to position [76, 0]
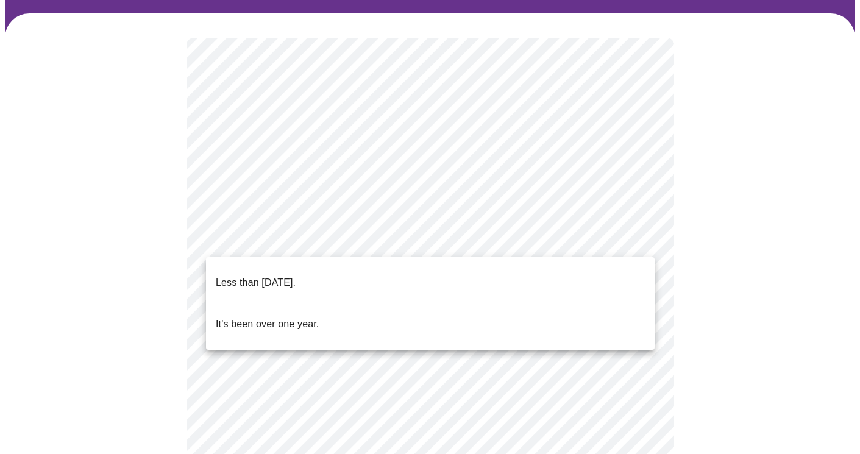
click at [644, 238] on body "MyMenopauseRx Appointments Messaging Labs Uploads Medications Community Refer a…" at bounding box center [430, 421] width 850 height 985
click at [526, 278] on li "Less than [DATE]." at bounding box center [430, 282] width 448 height 41
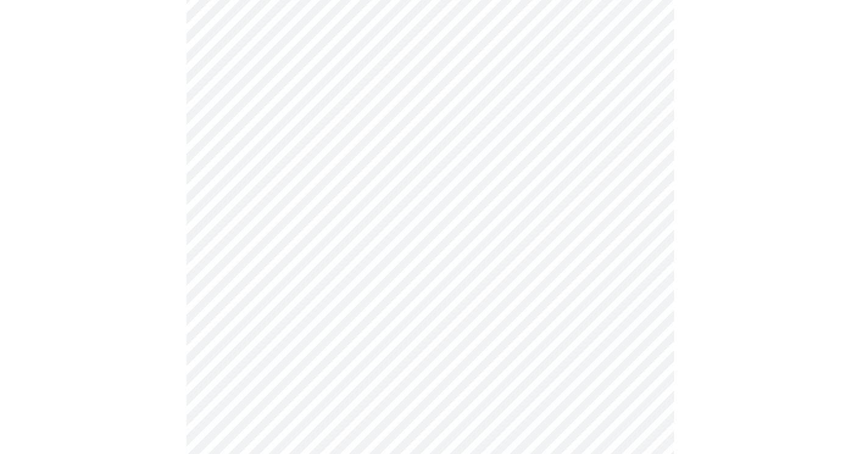
scroll to position [160, 0]
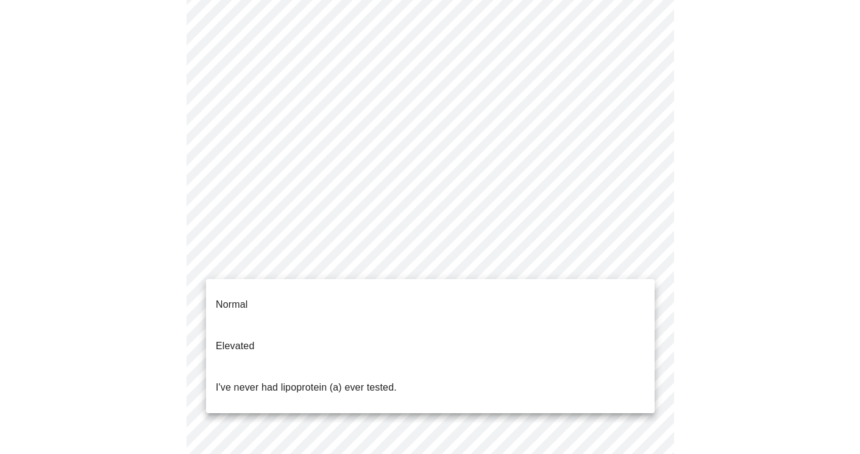
click at [638, 259] on body "MyMenopauseRx Appointments Messaging Labs Uploads Medications Community Refer a…" at bounding box center [430, 334] width 850 height 978
click at [632, 290] on li "Normal" at bounding box center [430, 304] width 448 height 41
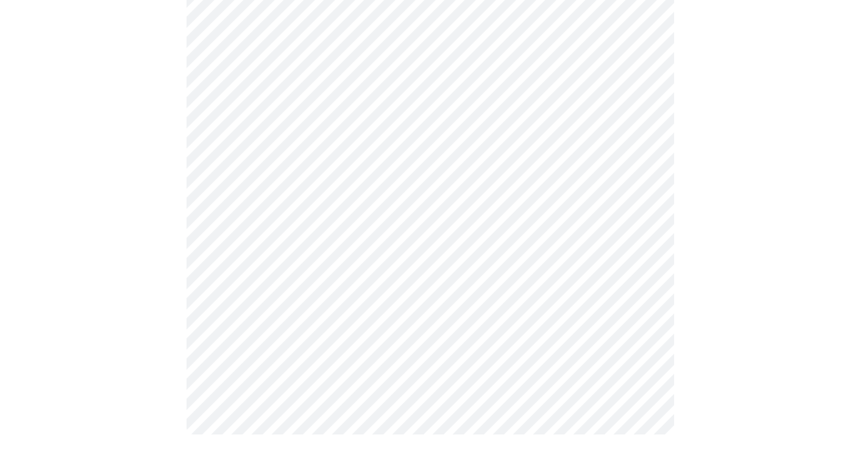
scroll to position [0, 0]
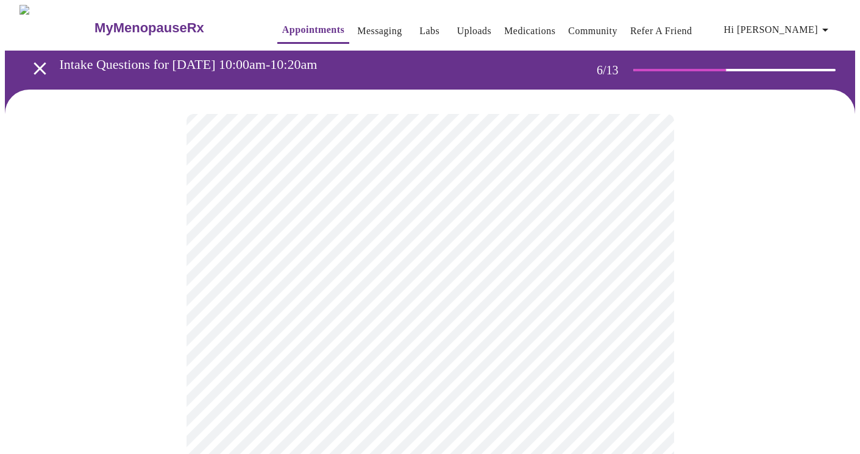
click at [495, 351] on body "MyMenopauseRx Appointments Messaging Labs Uploads Medications Community Refer a…" at bounding box center [430, 329] width 850 height 649
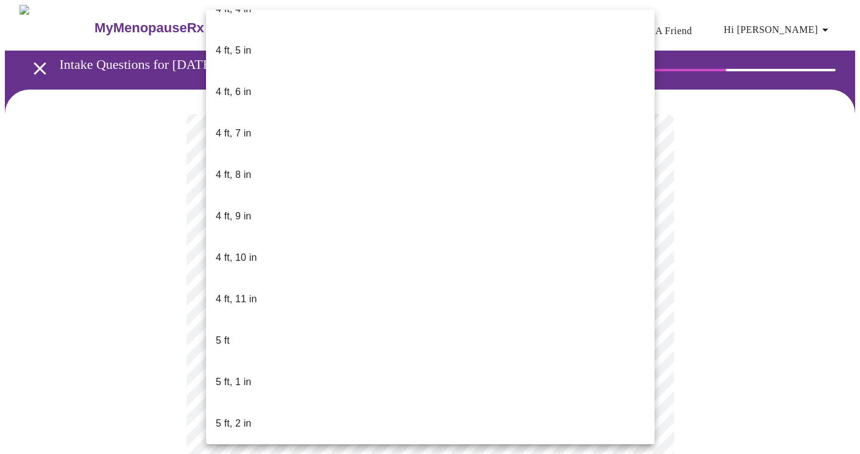
scroll to position [701, 0]
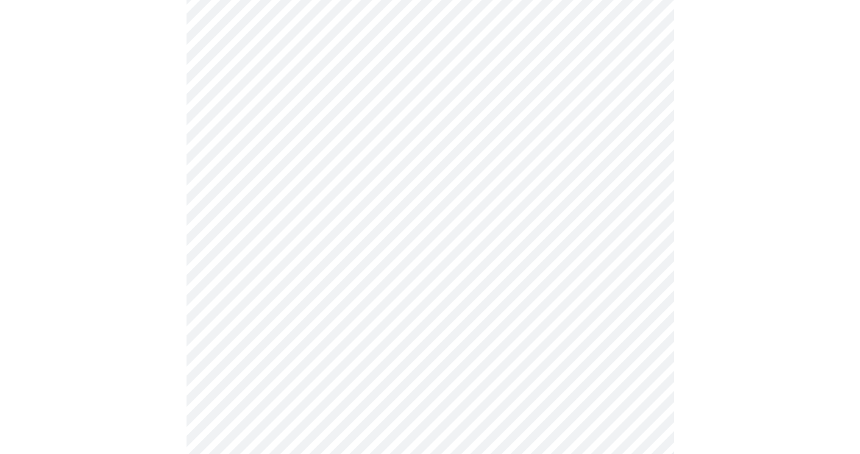
scroll to position [3305, 0]
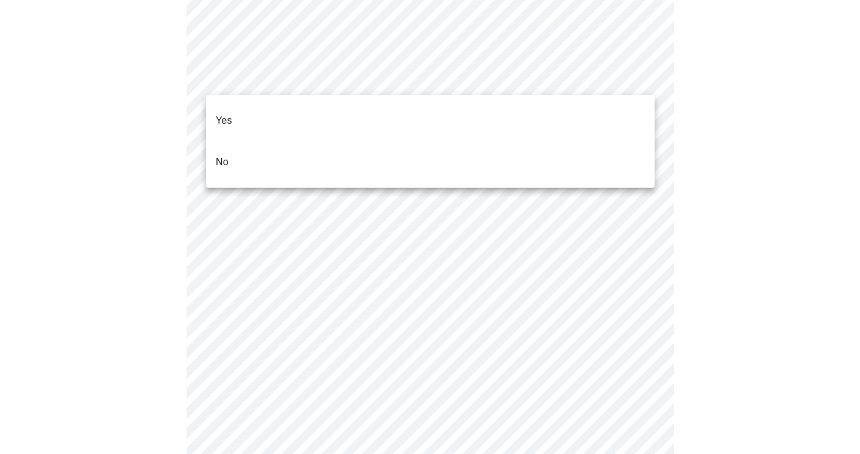
click at [363, 141] on li "No" at bounding box center [430, 161] width 448 height 41
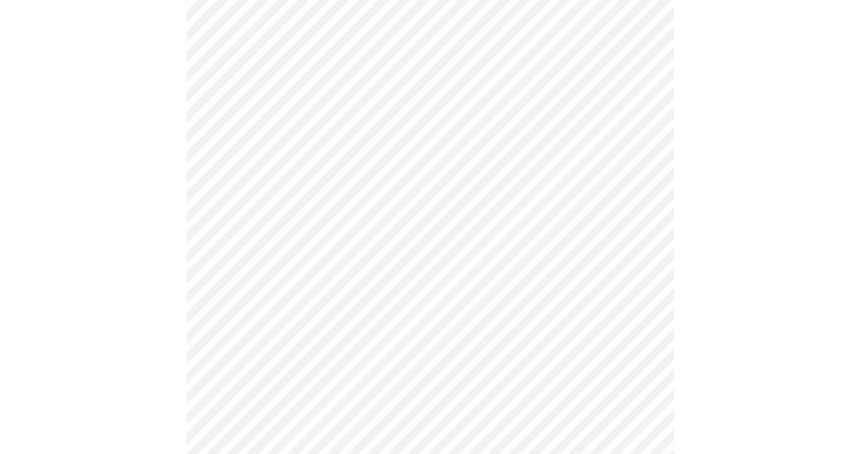
scroll to position [719, 0]
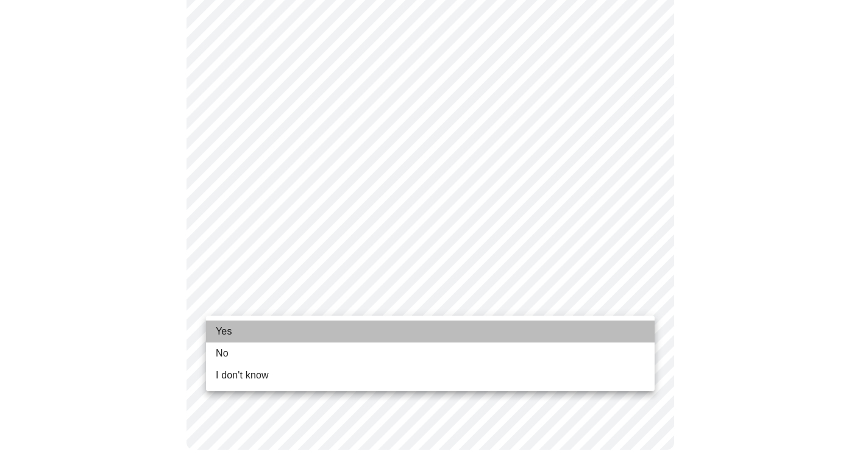
click at [384, 325] on li "Yes" at bounding box center [430, 331] width 448 height 22
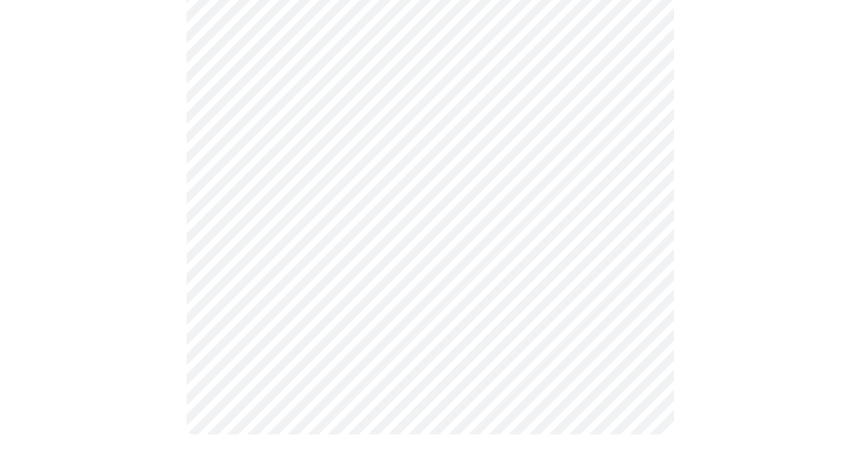
scroll to position [0, 0]
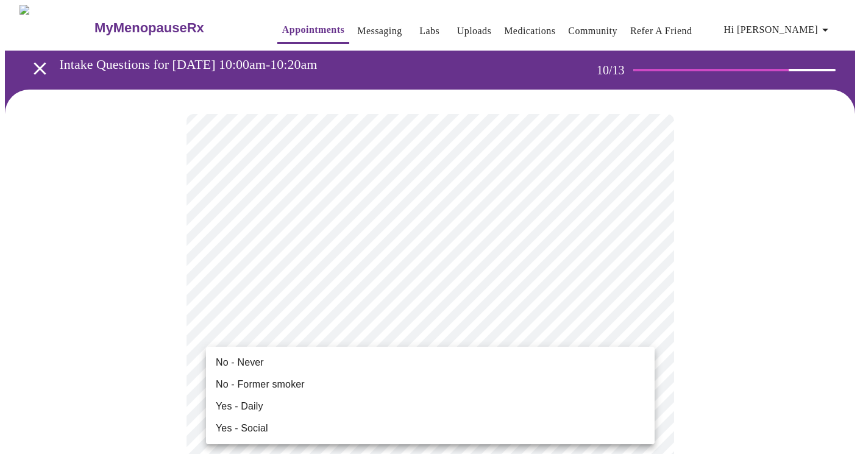
click at [633, 366] on li "No - Never" at bounding box center [430, 362] width 448 height 22
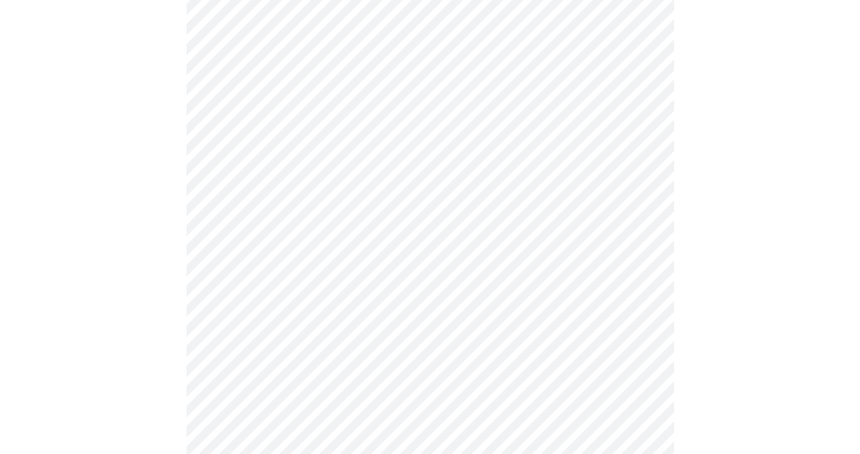
scroll to position [1007, 0]
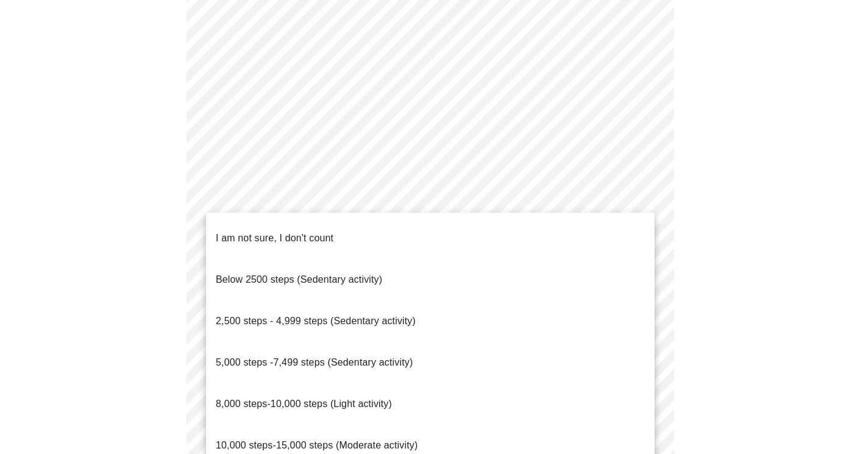
click at [539, 383] on li "8,000 steps-10,000 steps (Light activity)" at bounding box center [430, 403] width 448 height 41
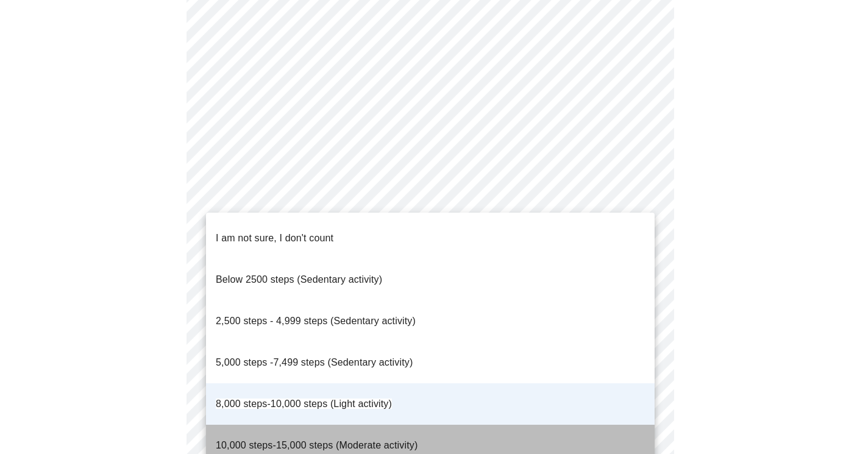
click at [585, 425] on li "10,000 steps-15,000 steps (Moderate activity)" at bounding box center [430, 445] width 448 height 41
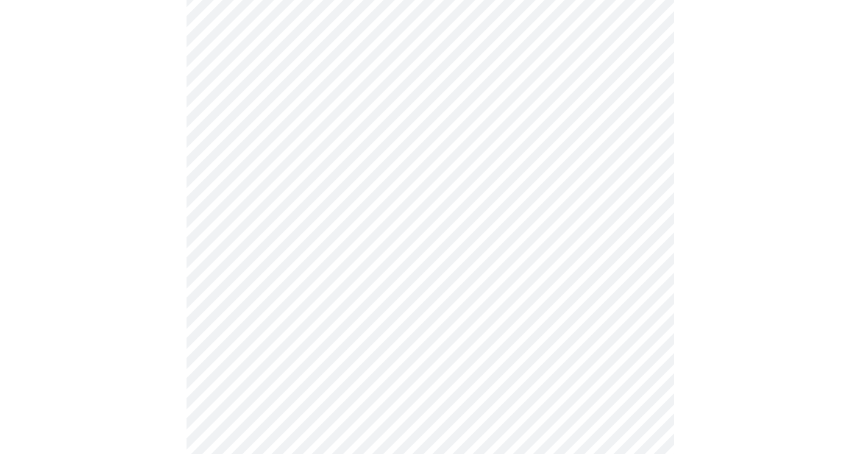
scroll to position [1073, 0]
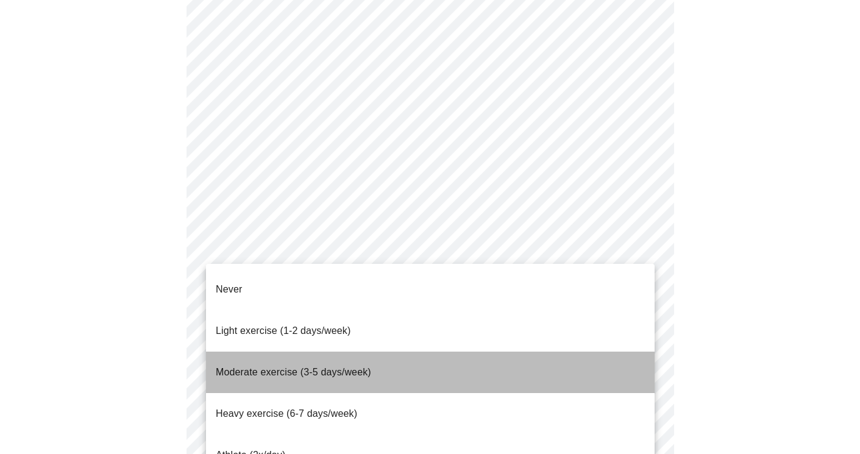
click at [602, 351] on li "Moderate exercise (3-5 days/week)" at bounding box center [430, 371] width 448 height 41
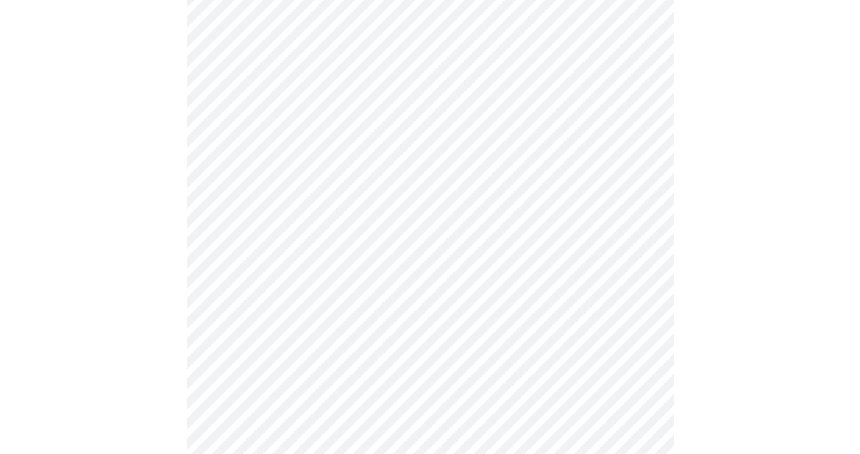
scroll to position [1084, 0]
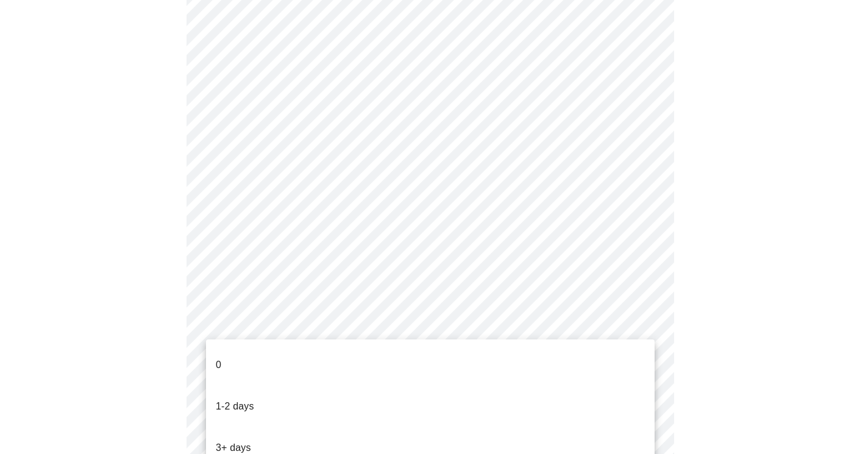
click at [610, 427] on li "3+ days" at bounding box center [430, 447] width 448 height 41
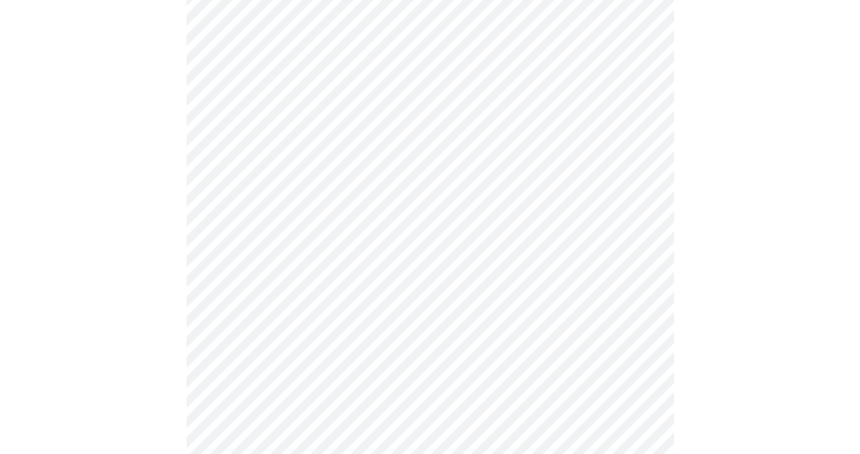
scroll to position [0, 0]
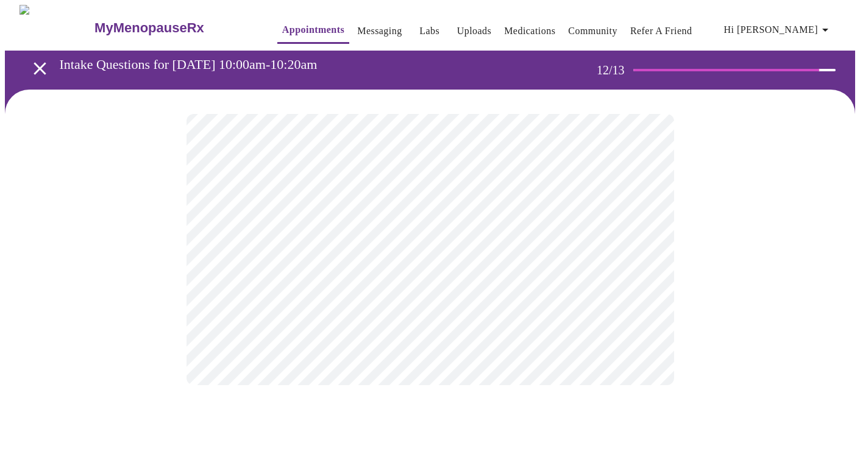
click at [640, 249] on body "MyMenopauseRx Appointments Messaging Labs Uploads Medications Community Refer a…" at bounding box center [430, 207] width 850 height 404
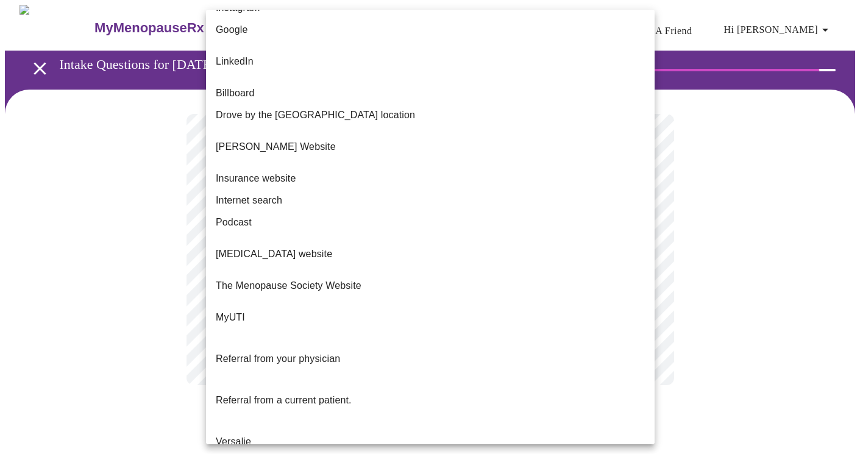
scroll to position [80, 0]
click at [430, 381] on li "Referral from a current patient." at bounding box center [430, 401] width 448 height 41
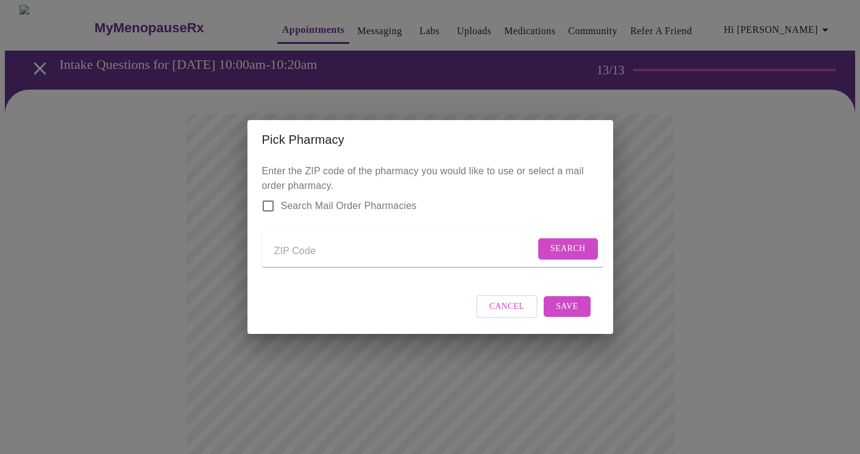
click at [351, 249] on input "Send a message to your care team" at bounding box center [404, 250] width 261 height 19
type input "60564"
click at [551, 242] on span "Search" at bounding box center [567, 248] width 35 height 15
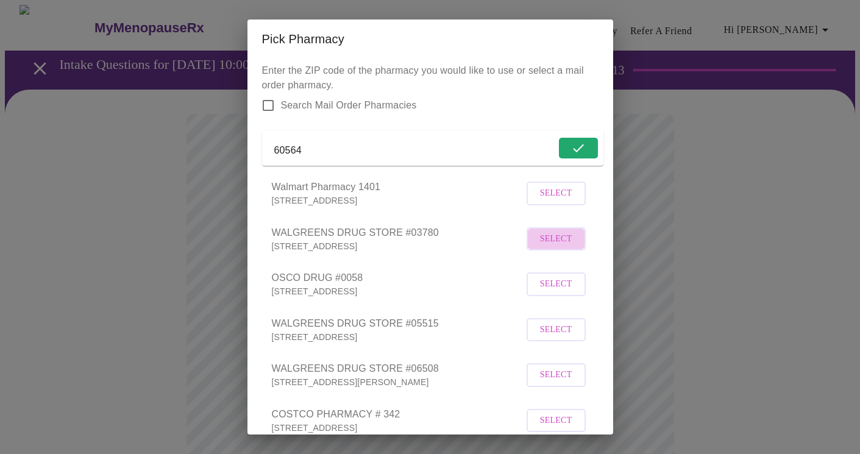
click at [567, 247] on span "Select" at bounding box center [556, 238] width 32 height 15
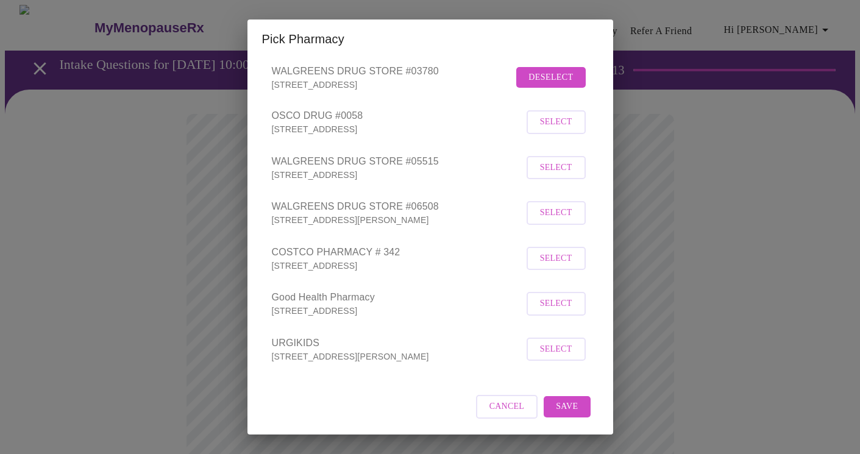
scroll to position [175, 0]
click at [570, 413] on span "Save" at bounding box center [567, 406] width 22 height 15
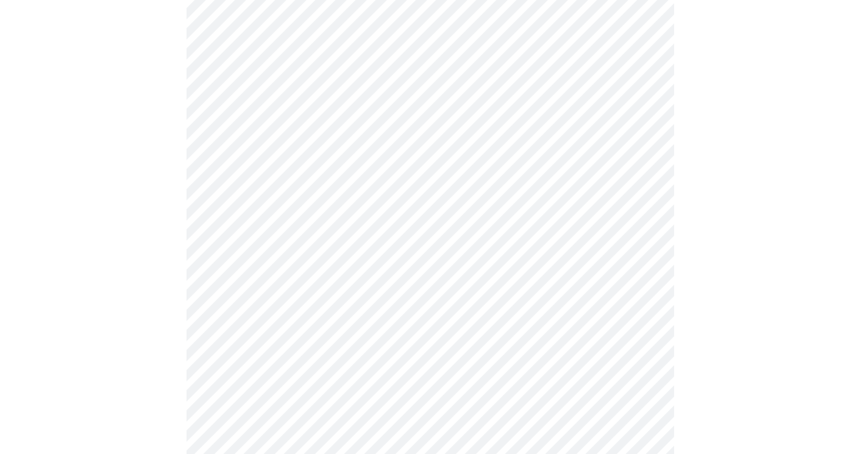
scroll to position [154, 0]
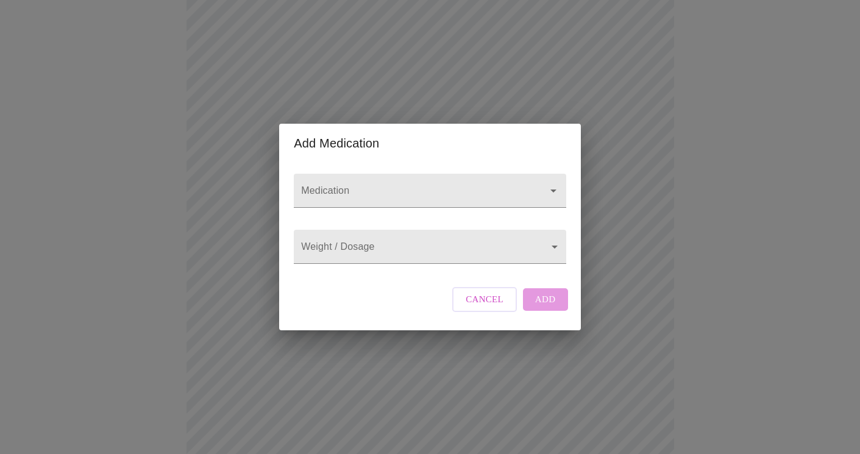
click at [494, 307] on span "Cancel" at bounding box center [484, 299] width 38 height 16
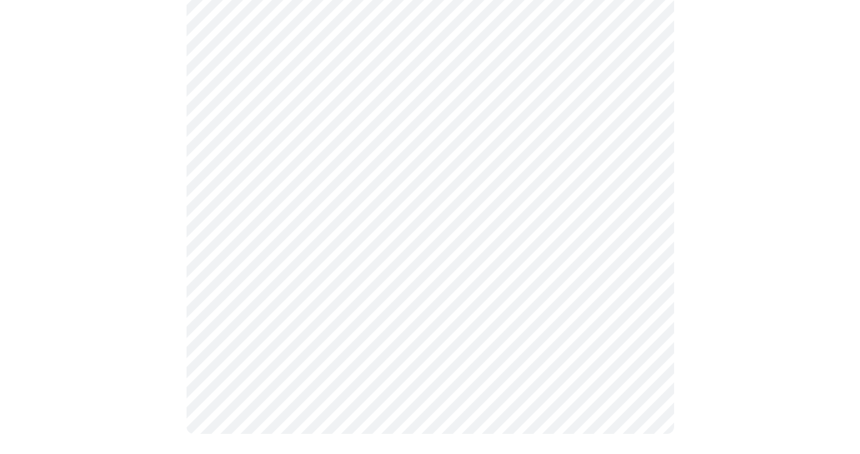
scroll to position [531, 0]
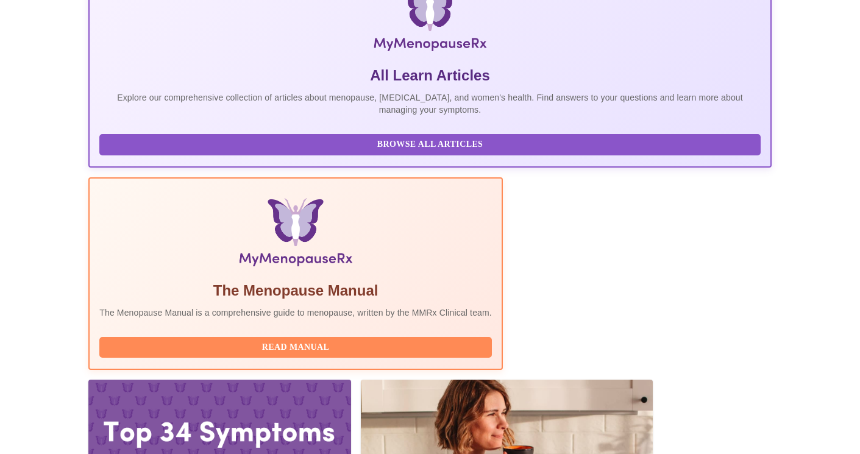
scroll to position [274, 0]
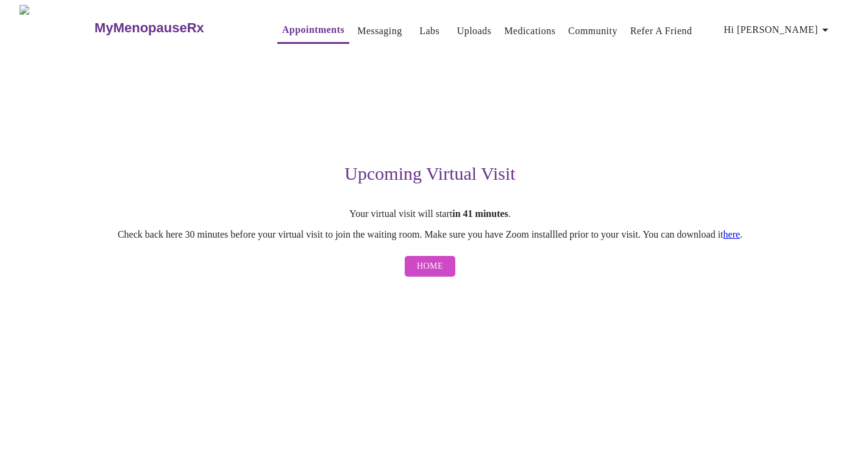
click at [740, 237] on link "here" at bounding box center [731, 234] width 17 height 10
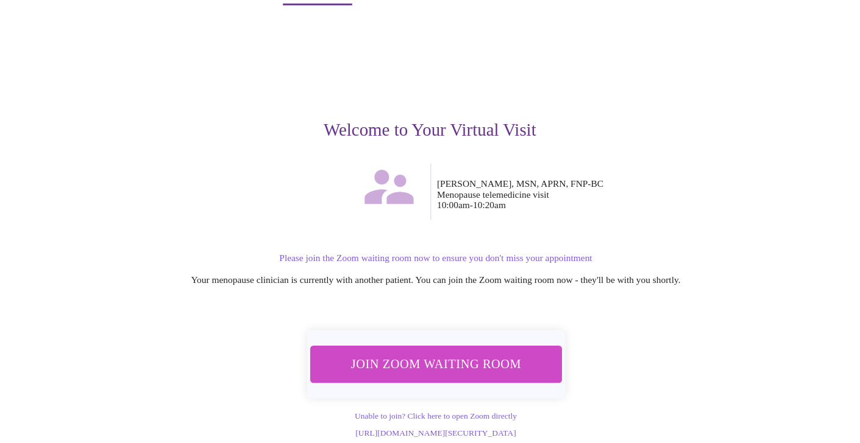
scroll to position [48, 0]
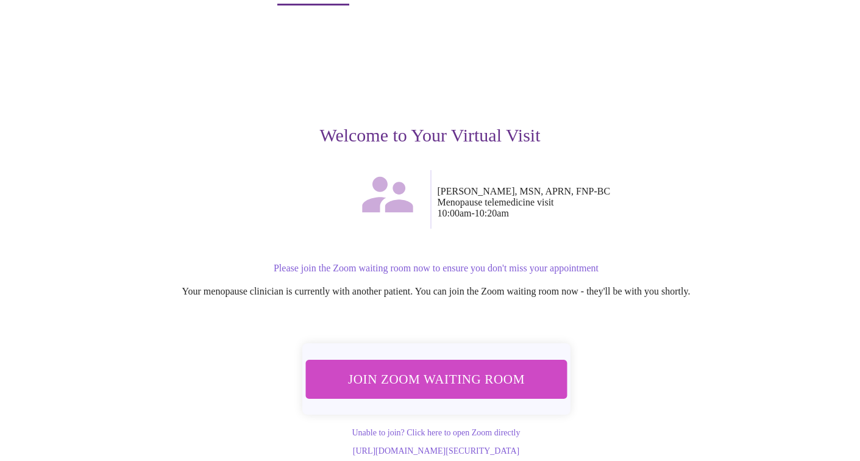
click at [394, 367] on span "Join Zoom Waiting Room" at bounding box center [435, 378] width 229 height 23
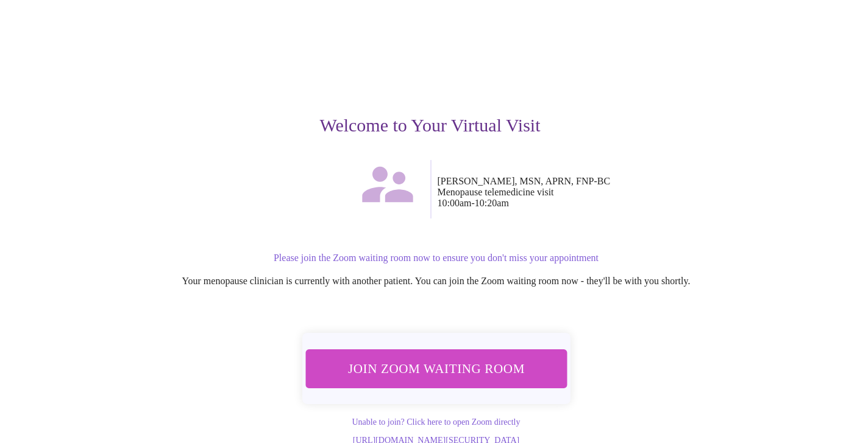
click at [430, 375] on span "Join Zoom Waiting Room" at bounding box center [435, 369] width 229 height 23
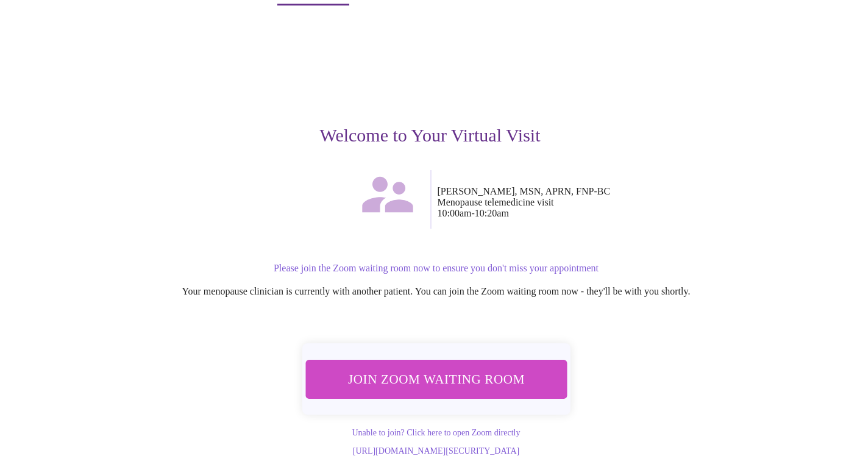
click at [434, 367] on span "Join Zoom Waiting Room" at bounding box center [435, 378] width 229 height 23
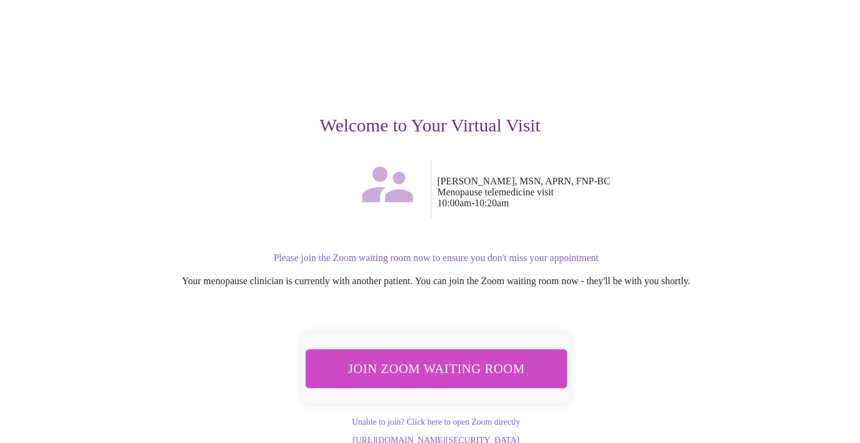
click at [448, 360] on span "Join Zoom Waiting Room" at bounding box center [435, 369] width 229 height 23
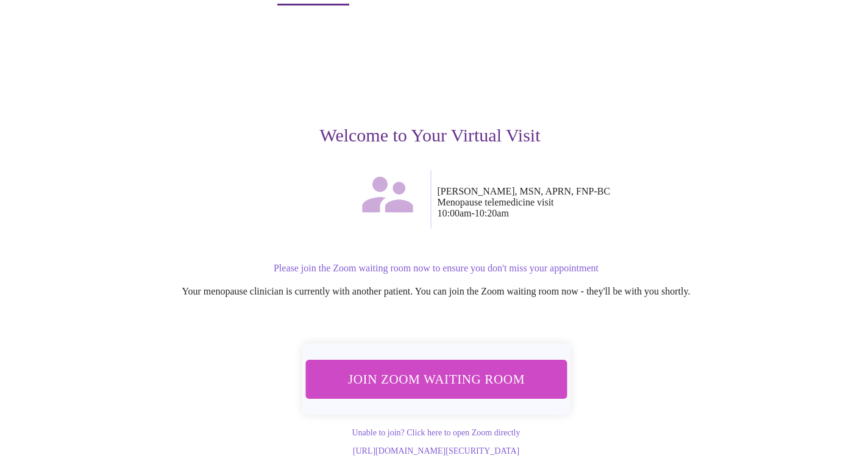
click at [455, 367] on span "Join Zoom Waiting Room" at bounding box center [435, 378] width 229 height 23
